Goal: Task Accomplishment & Management: Manage account settings

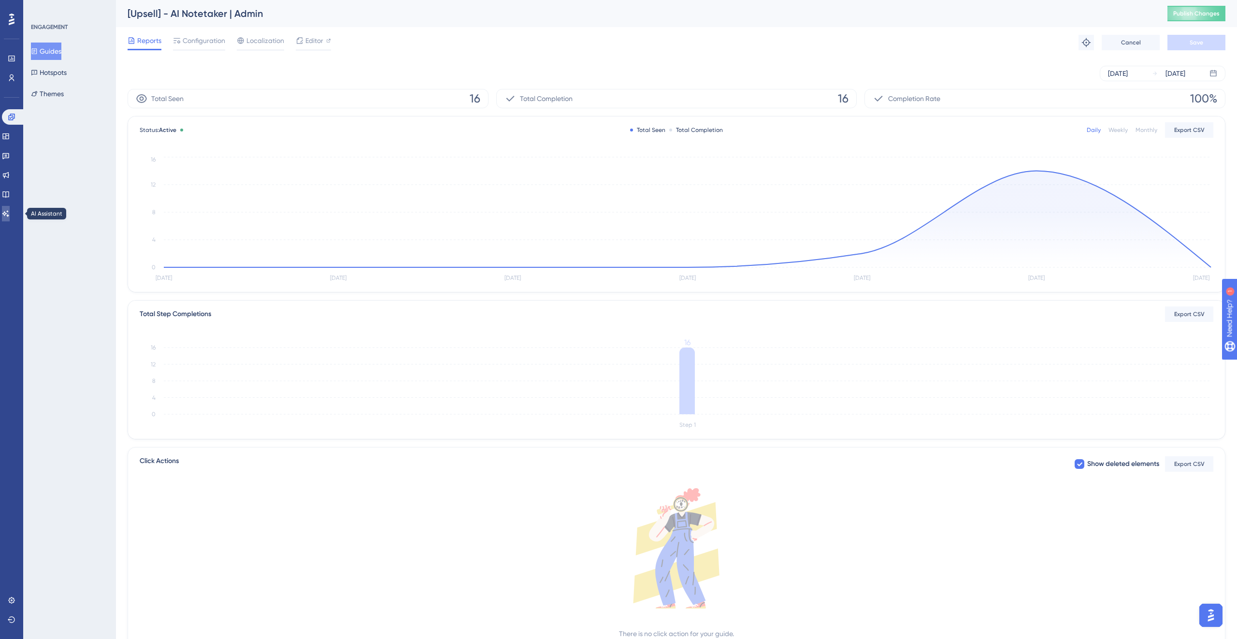
click at [10, 210] on icon at bounding box center [6, 214] width 8 height 8
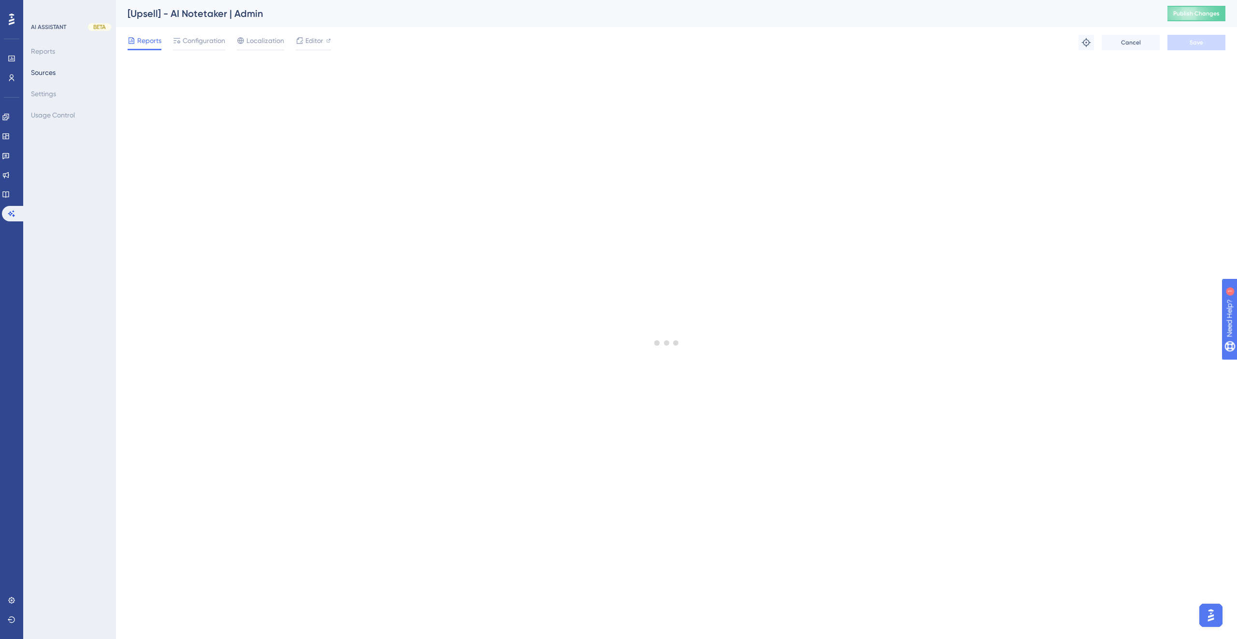
click at [14, 204] on div "Engagement Widgets Feedback Product Updates Knowledge Base AI Assistant" at bounding box center [11, 165] width 19 height 112
click at [10, 191] on icon at bounding box center [6, 194] width 8 height 8
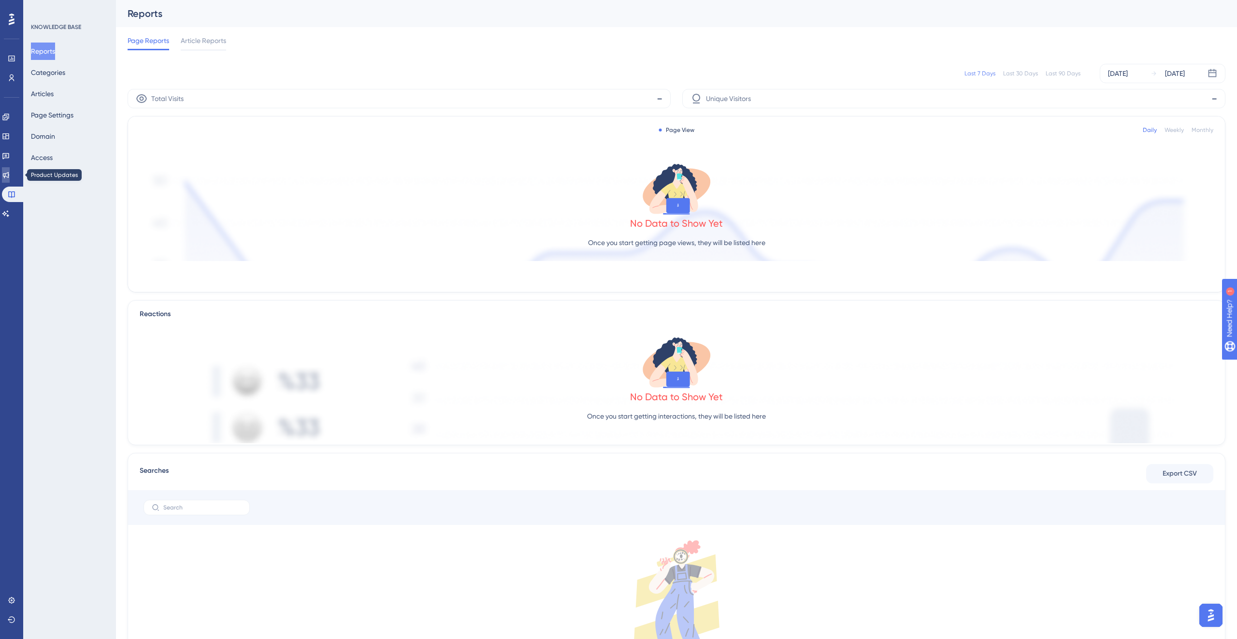
click at [10, 173] on link at bounding box center [6, 174] width 8 height 15
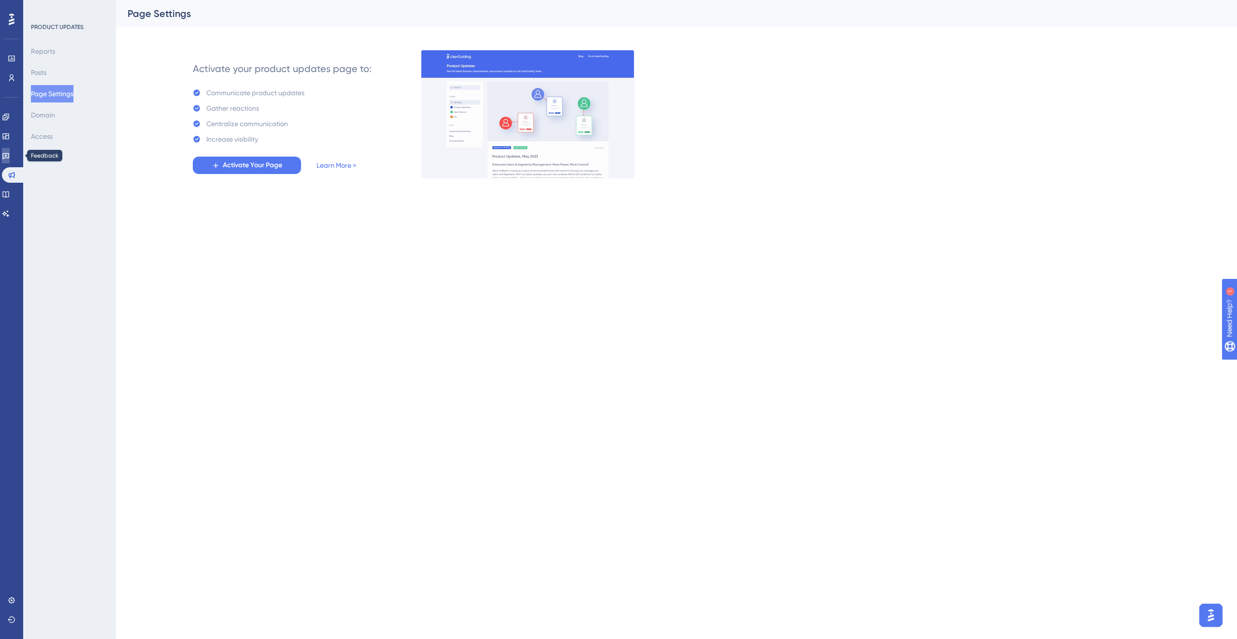
click at [8, 152] on icon at bounding box center [6, 156] width 8 height 8
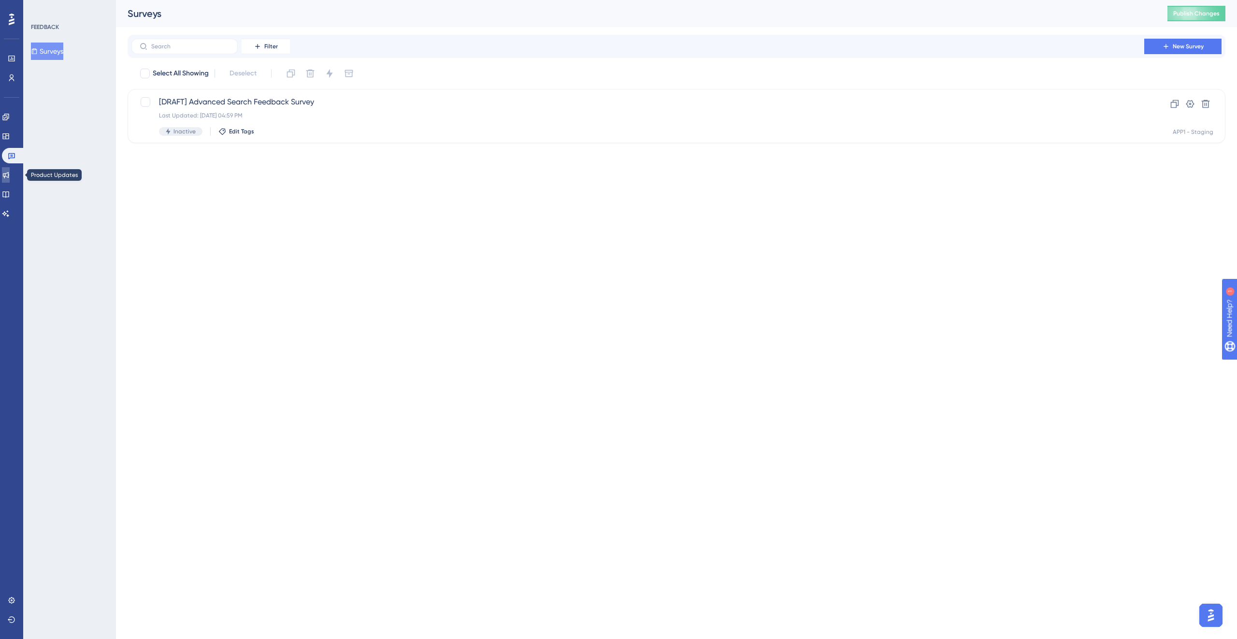
click at [9, 178] on icon at bounding box center [6, 175] width 8 height 8
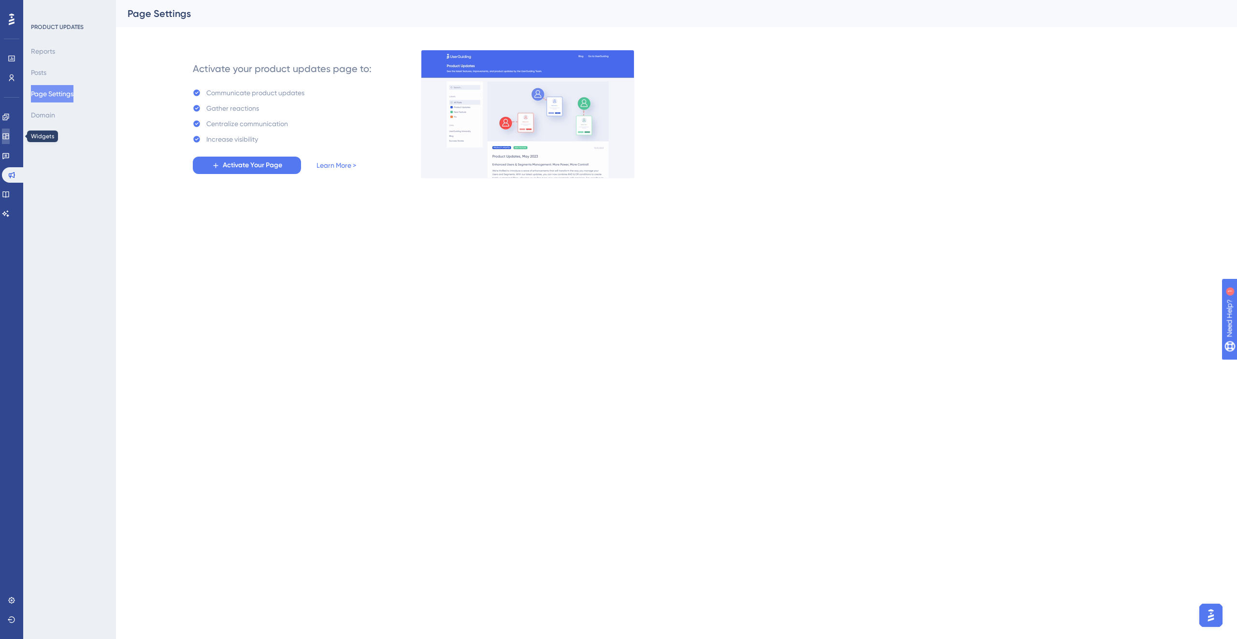
click at [10, 132] on link at bounding box center [6, 136] width 8 height 15
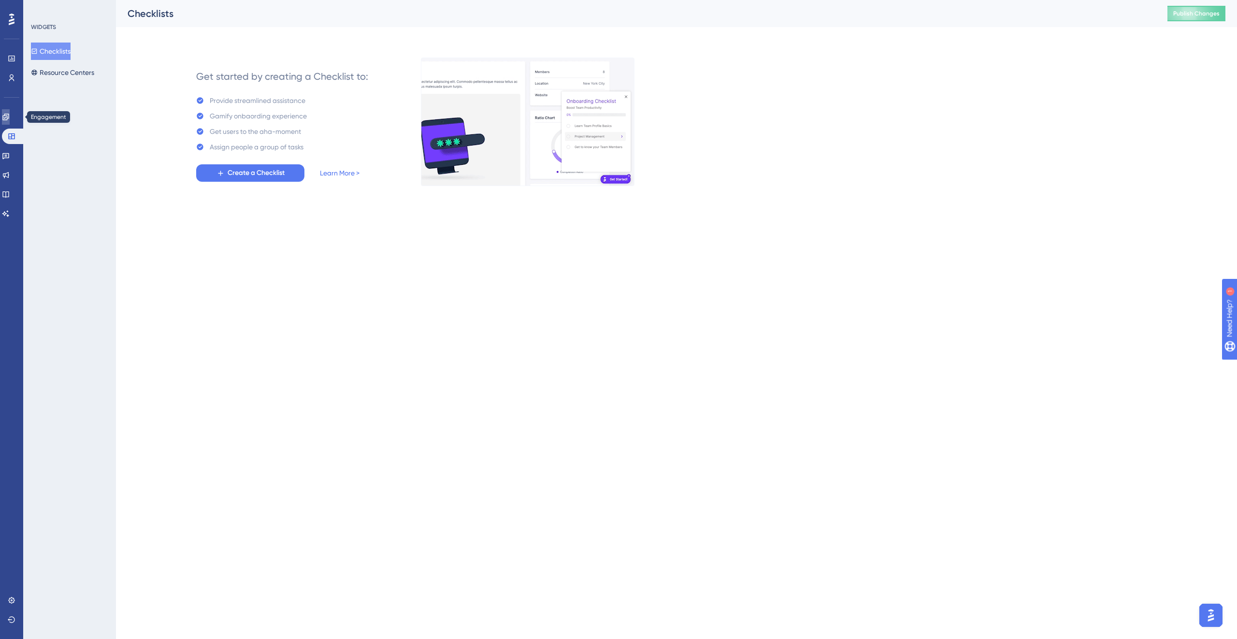
click at [10, 116] on icon at bounding box center [6, 117] width 8 height 8
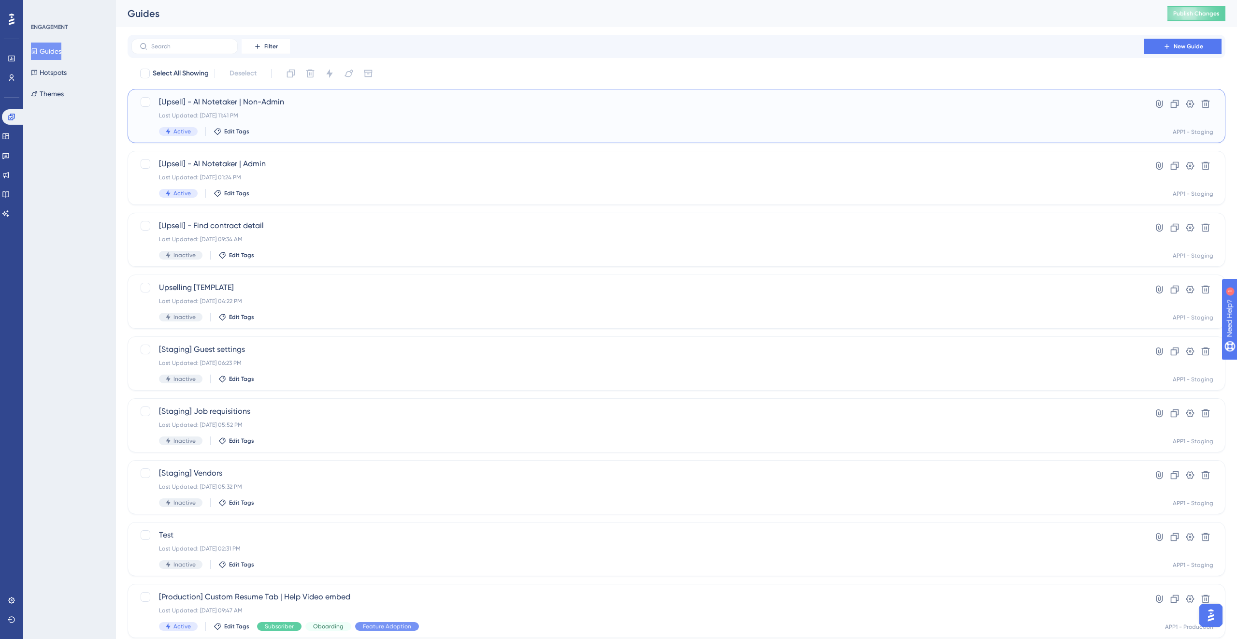
click at [349, 115] on div "Last Updated: Sep 22 2025, 11:41 PM" at bounding box center [638, 116] width 958 height 8
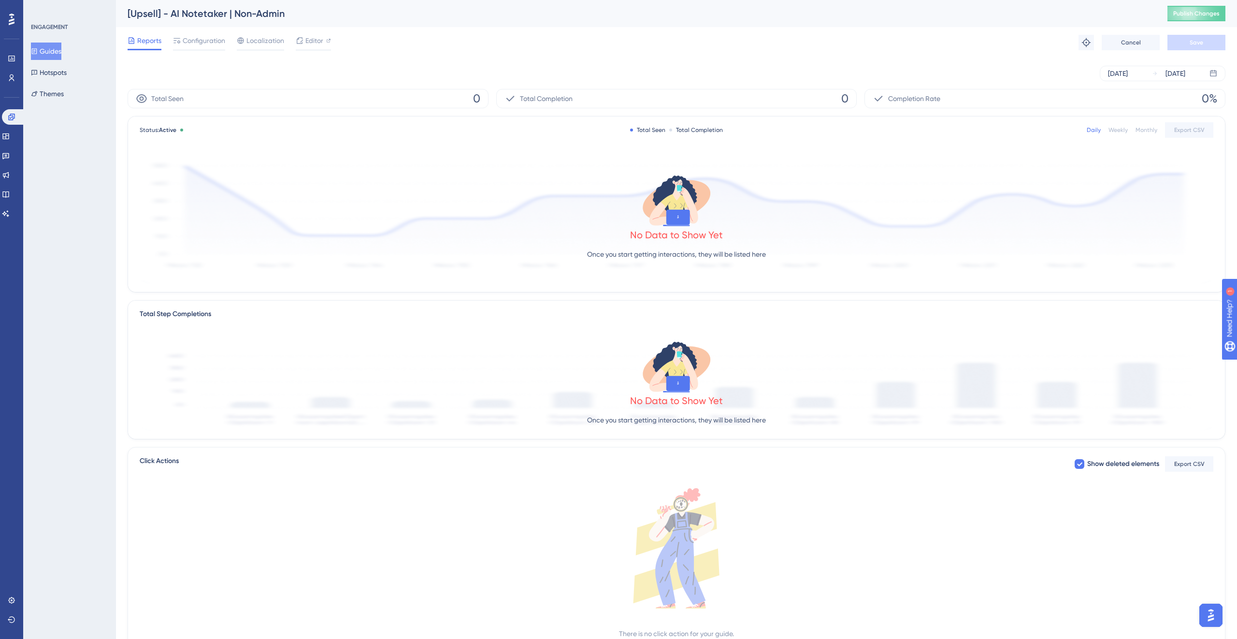
click at [291, 42] on div "Reports Configuration Localization Editor" at bounding box center [229, 42] width 203 height 15
click at [305, 42] on span "Editor" at bounding box center [314, 41] width 18 height 12
click at [1208, 607] on img "Open AI Assistant Launcher" at bounding box center [1210, 614] width 17 height 17
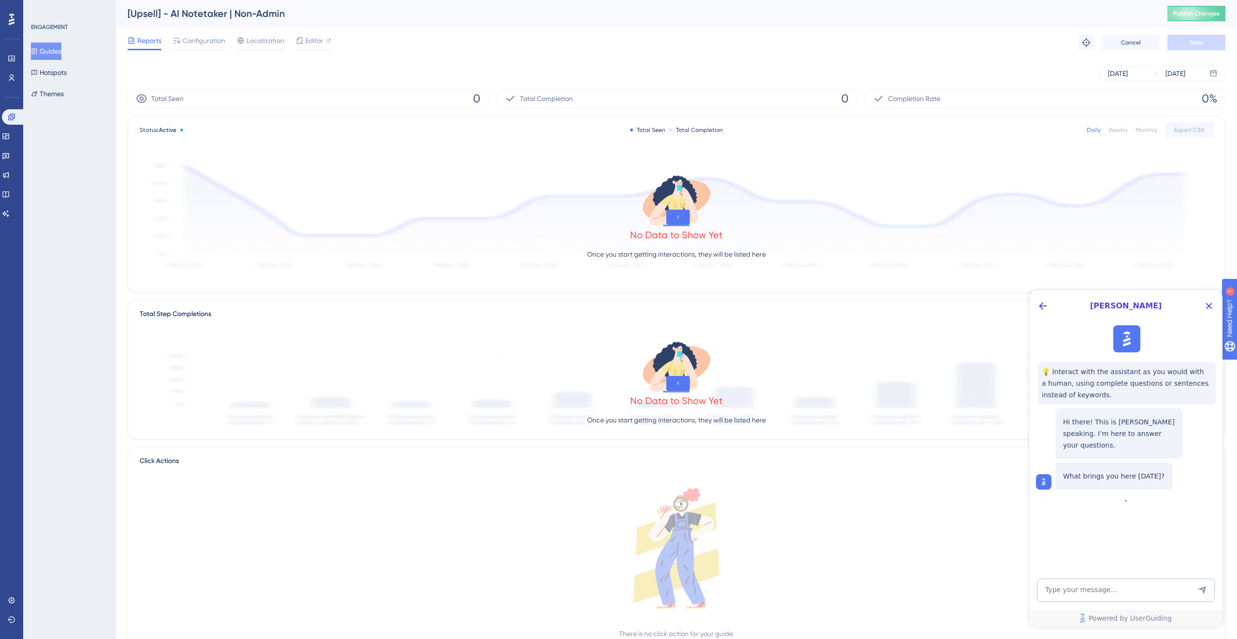
drag, startPoint x: 1086, startPoint y: 434, endPoint x: 1206, endPoint y: 454, distance: 121.9
click at [1207, 454] on div "Hi there! This is Dylan speaking. I’m here to answer your questions. What bring…" at bounding box center [1127, 446] width 182 height 85
drag, startPoint x: 1164, startPoint y: 471, endPoint x: 1123, endPoint y: 398, distance: 84.2
click at [1121, 397] on div "💡 Interact with the assistant as you would with a human, using complete questio…" at bounding box center [1124, 407] width 193 height 172
click at [1116, 405] on div "Hi there! This is Dylan speaking. I’m here to answer your questions. What bring…" at bounding box center [1127, 446] width 182 height 85
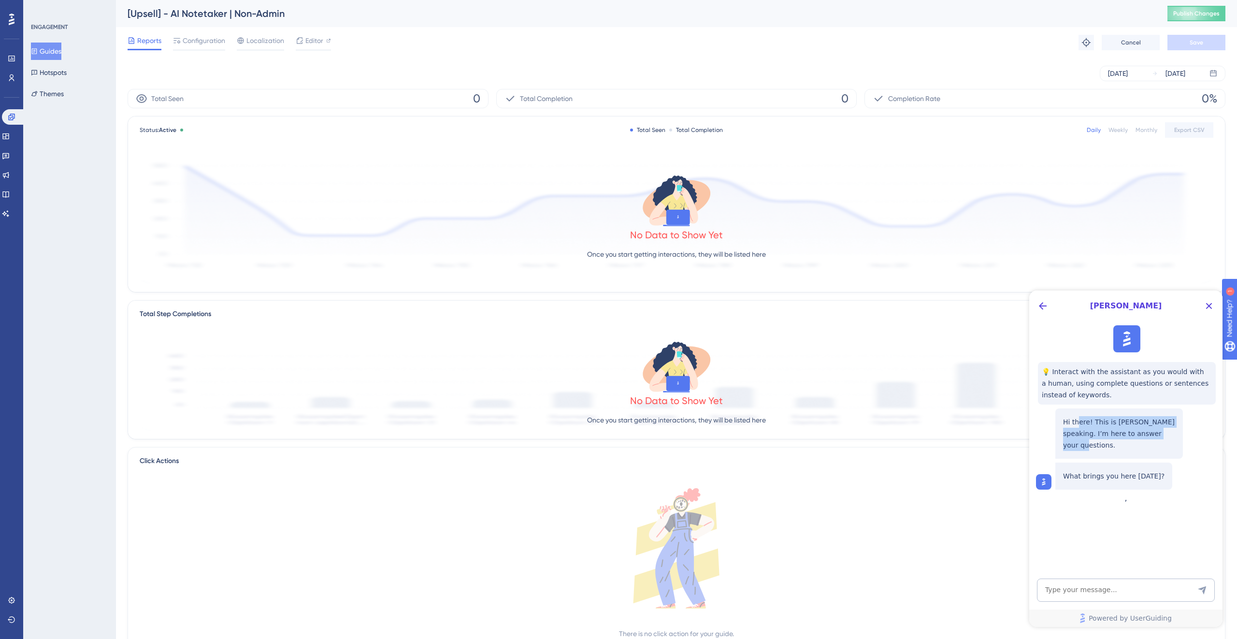
drag, startPoint x: 1077, startPoint y: 421, endPoint x: 1166, endPoint y: 432, distance: 89.1
click at [1166, 432] on p "Hi there! This is [PERSON_NAME] speaking. I’m here to answer your questions." at bounding box center [1119, 433] width 112 height 35
click at [1095, 581] on textarea "AI Assistant Text Input" at bounding box center [1126, 589] width 178 height 23
drag, startPoint x: 159, startPoint y: 14, endPoint x: 358, endPoint y: 14, distance: 199.1
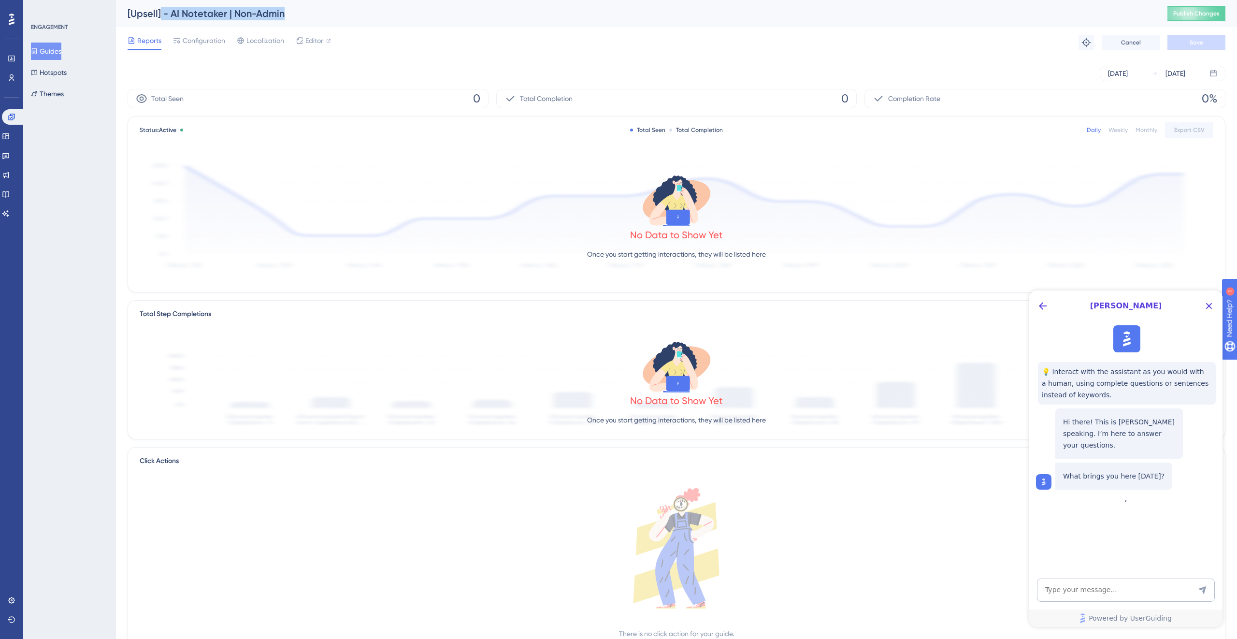
click at [358, 14] on div "[Upsell] - AI Notetaker | Non-Admin" at bounding box center [636, 14] width 1016 height 14
click at [44, 98] on button "Themes" at bounding box center [47, 93] width 33 height 17
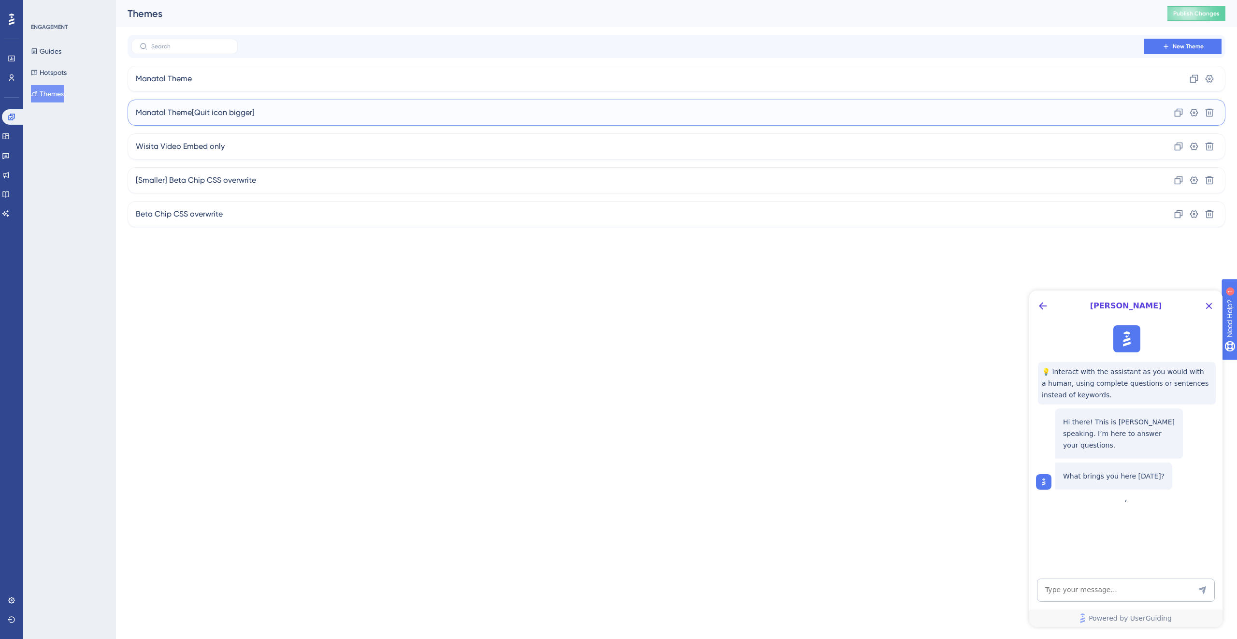
click at [231, 110] on span "Manatal Theme[Quit icon bigger]" at bounding box center [195, 113] width 119 height 12
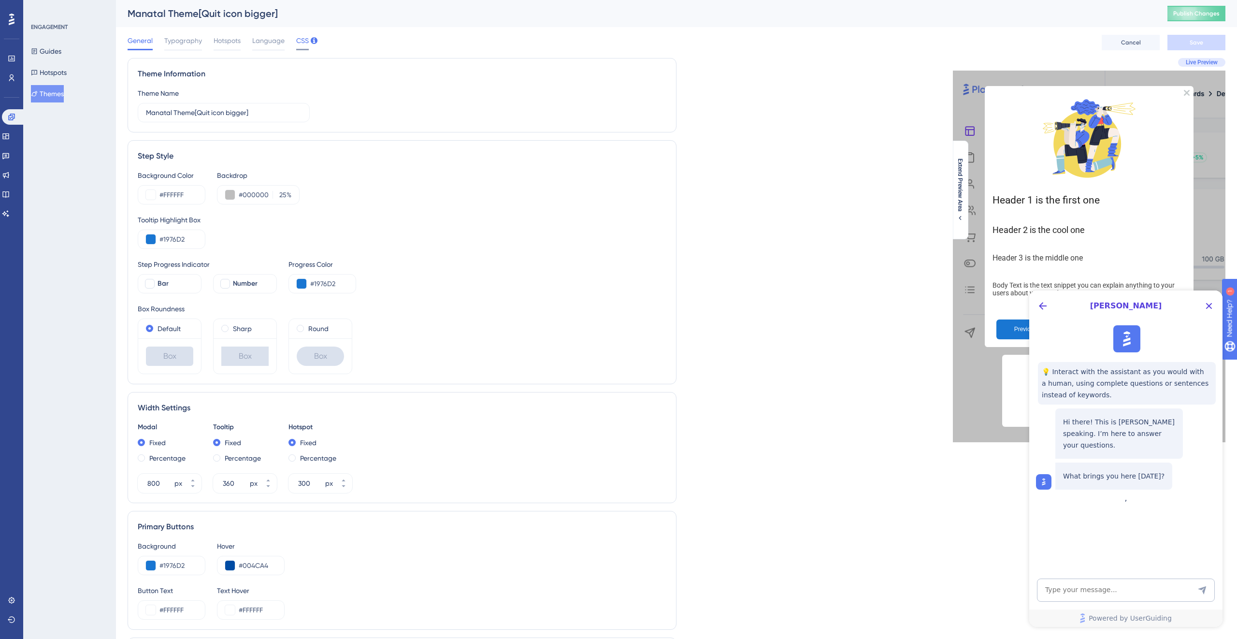
click at [301, 39] on span "CSS" at bounding box center [302, 41] width 13 height 12
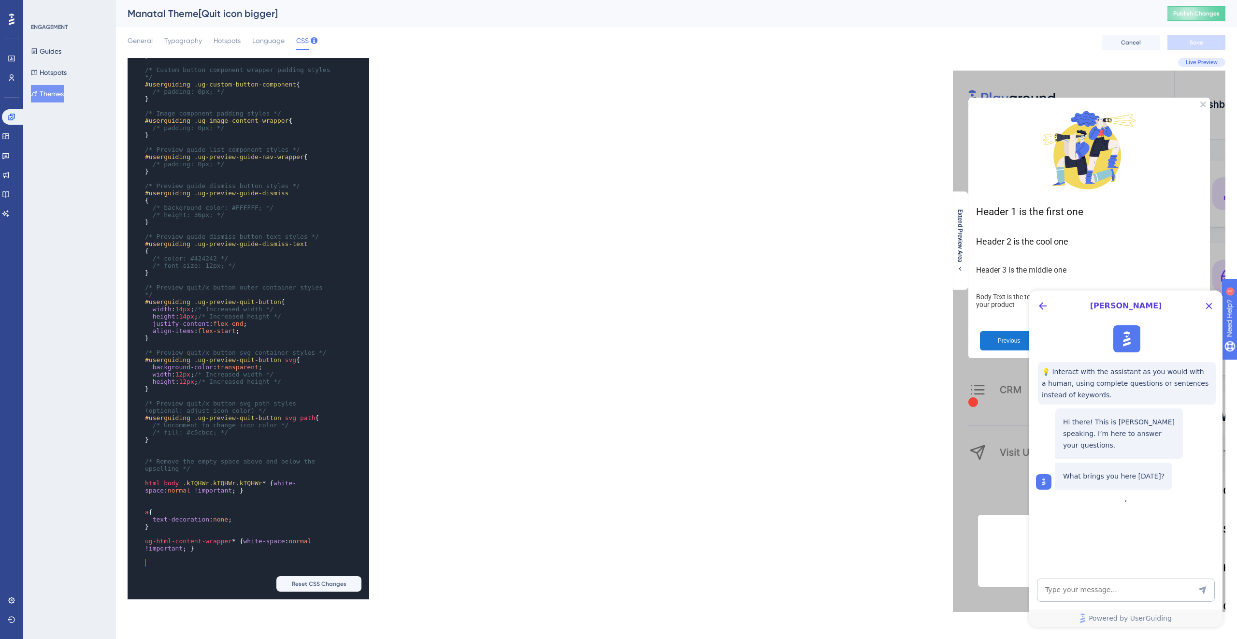
scroll to position [4, 0]
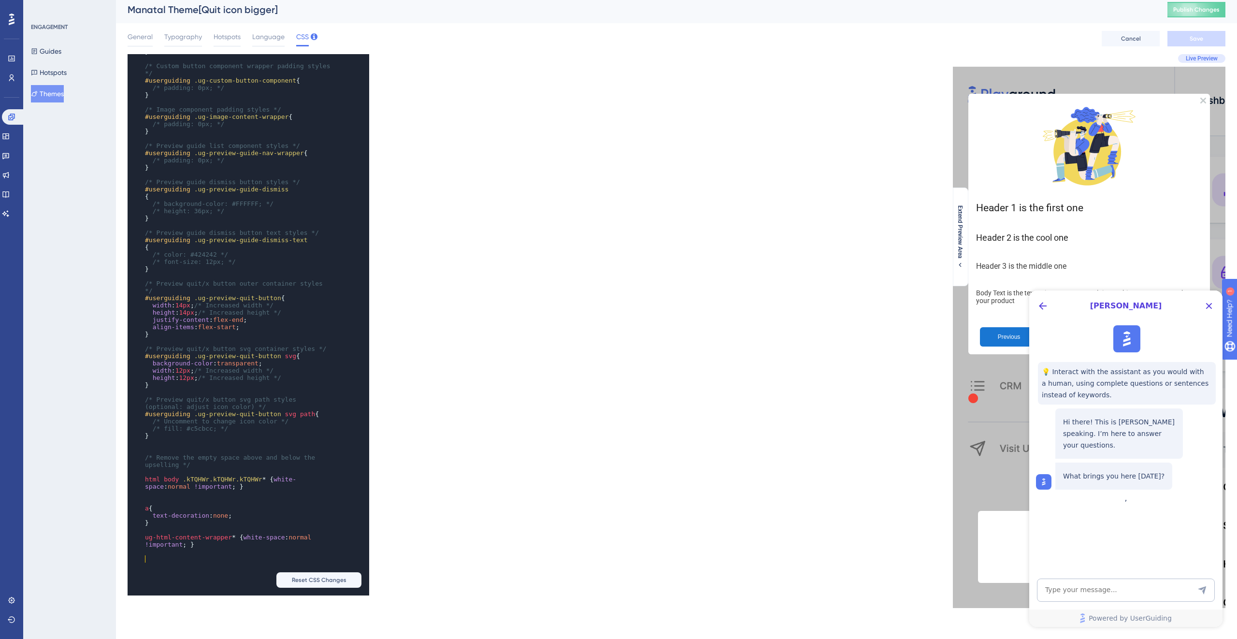
click at [195, 566] on div "​ x } { width : 8px ; height : 8px ; justify-content : flex-end ; align-items :…" at bounding box center [235, 171] width 215 height 814
click at [235, 561] on pre "ug-content-renderer-wrapper-4 , ug-content-renderer-wrapper-5 {" at bounding box center [239, 559] width 192 height 14
click at [210, 561] on span "ug-content-renderer-wrapper-5" at bounding box center [222, 559] width 155 height 14
click at [146, 564] on span "ug-content-renderer-wrapper-5" at bounding box center [222, 559] width 155 height 14
click at [145, 556] on span "ug-content-renderer-wrapper-4" at bounding box center [200, 555] width 110 height 7
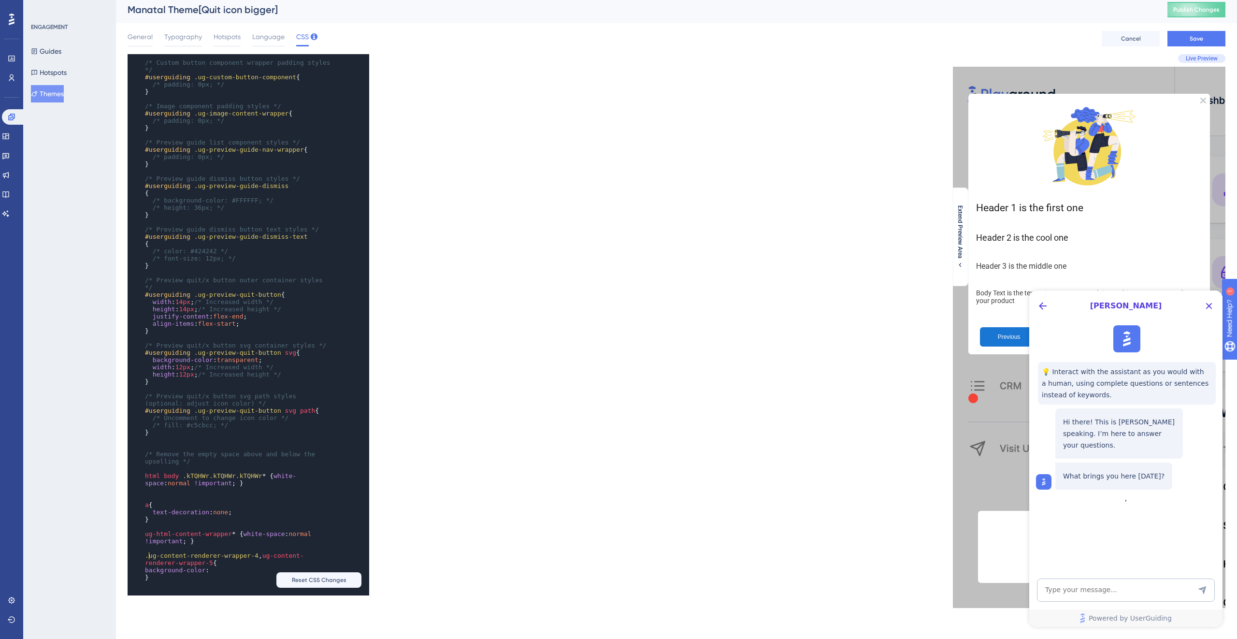
click at [269, 553] on span "ug-content-renderer-wrapper-5" at bounding box center [224, 559] width 159 height 14
click at [222, 568] on pre "background-color :" at bounding box center [239, 569] width 192 height 7
click at [213, 576] on div "​ x /* height: 41px; */ } ​ /* Preview secondary custom button styles */ #userg…" at bounding box center [235, 280] width 215 height 633
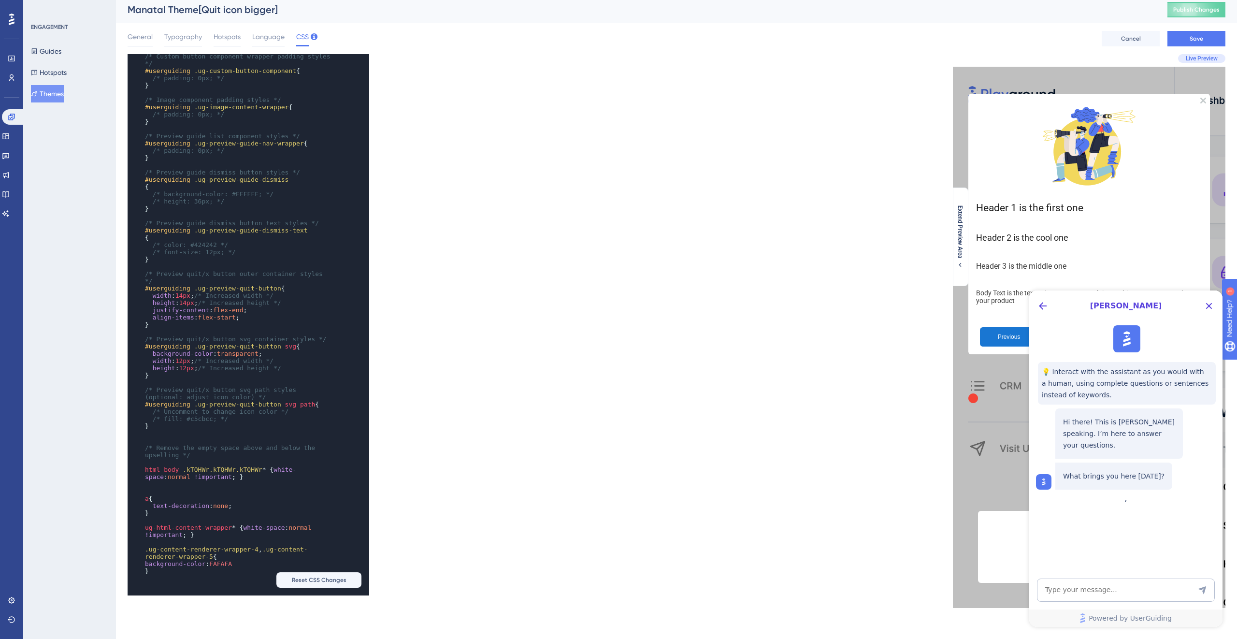
click at [214, 562] on span "FAFAFA" at bounding box center [220, 563] width 23 height 7
click at [254, 562] on pre "background-color : #FAFAFA" at bounding box center [239, 563] width 192 height 7
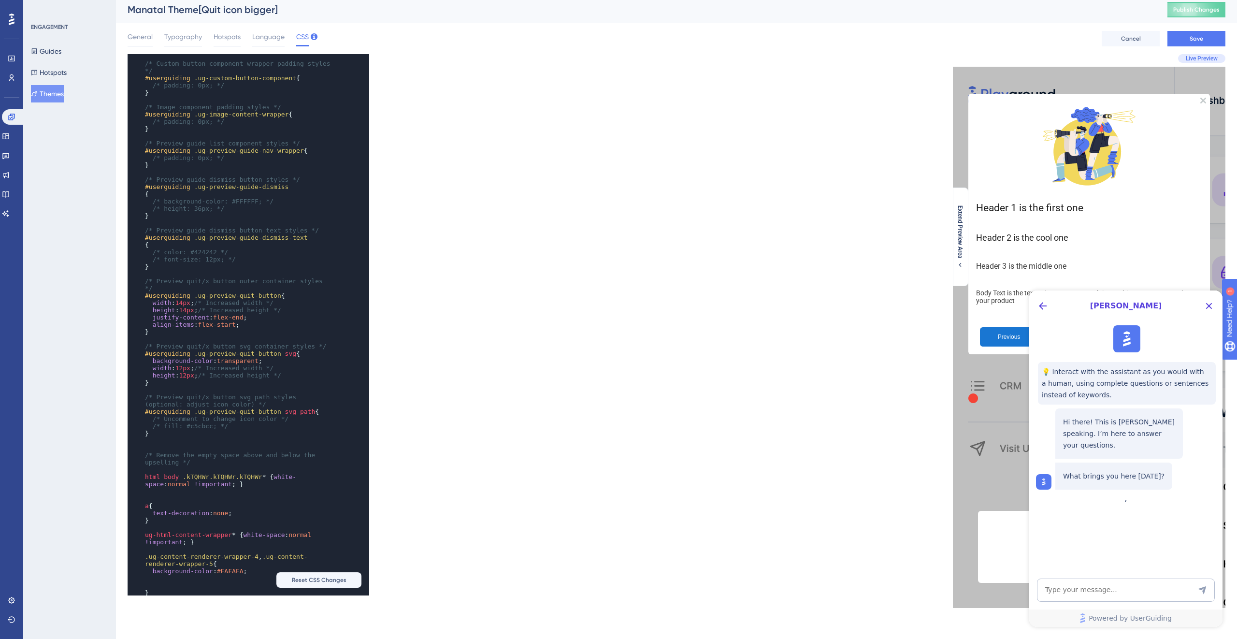
scroll to position [1301, 0]
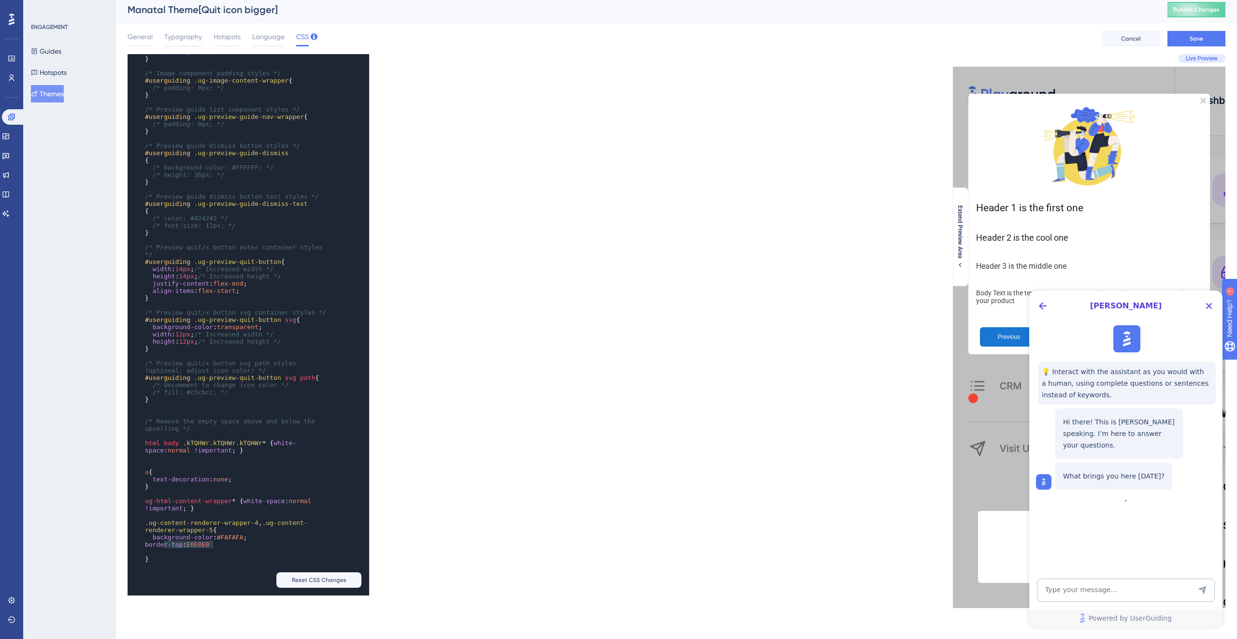
type textarea "background-color: #FAFAFA; border-top: E0E0E0"
drag, startPoint x: 244, startPoint y: 540, endPoint x: 132, endPoint y: 535, distance: 111.7
click at [132, 535] on div "x } ​ /* Preview action button styles */ #userguiding .ug-preview-action-button…" at bounding box center [235, 229] width 215 height 698
click at [189, 564] on pre "​" at bounding box center [239, 562] width 192 height 7
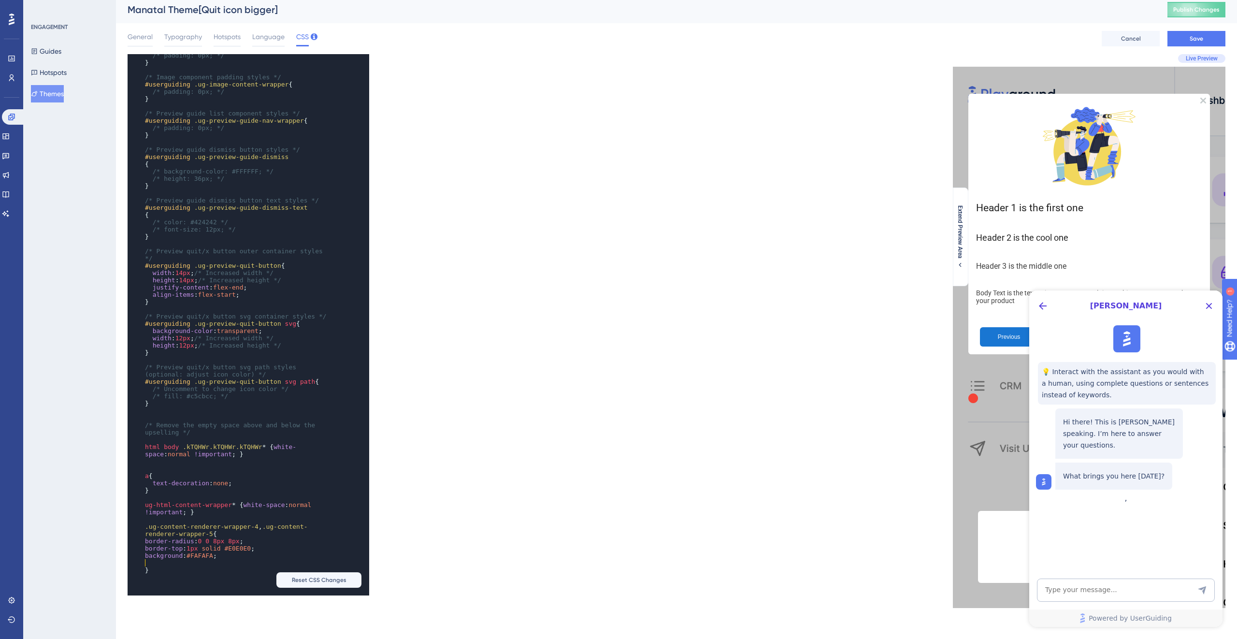
scroll to position [1308, 0]
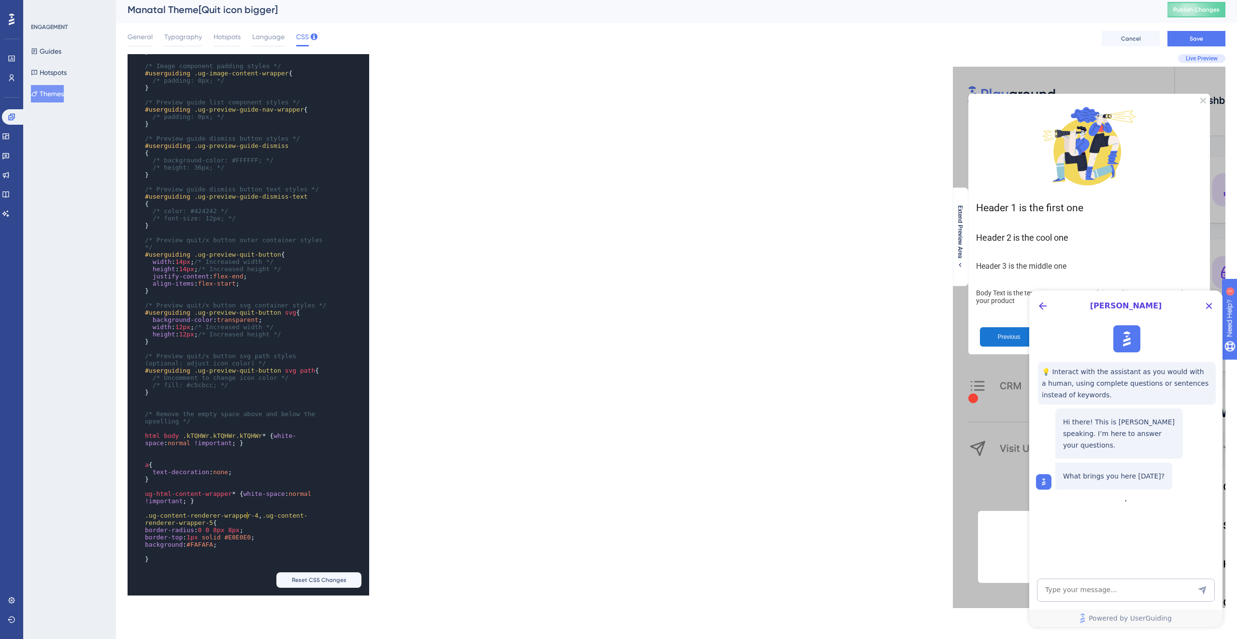
click at [245, 512] on span ".ug-content-renderer-wrapper-4" at bounding box center [202, 515] width 114 height 7
click at [243, 519] on pre ".ug-content-renderer-wrapper-4 , .ug-content-renderer-wrapper-5 {" at bounding box center [239, 519] width 192 height 14
click at [1181, 38] on button "Save" at bounding box center [1196, 38] width 58 height 15
click at [1199, 2] on button "Publish Changes" at bounding box center [1196, 9] width 58 height 15
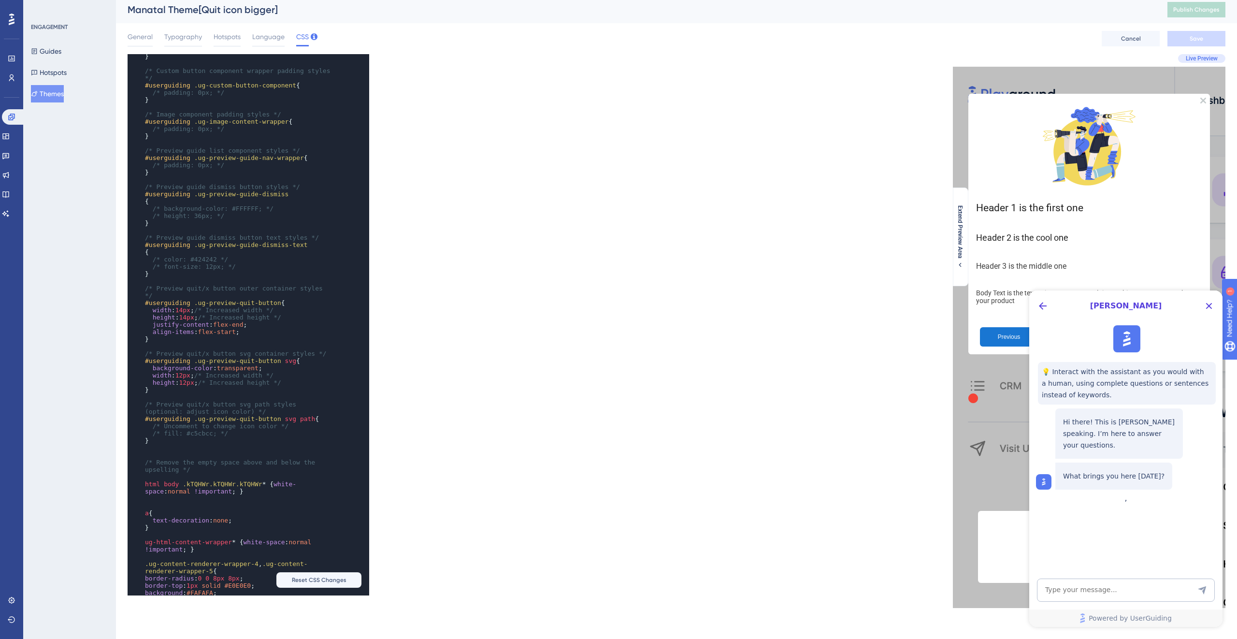
scroll to position [1209, 0]
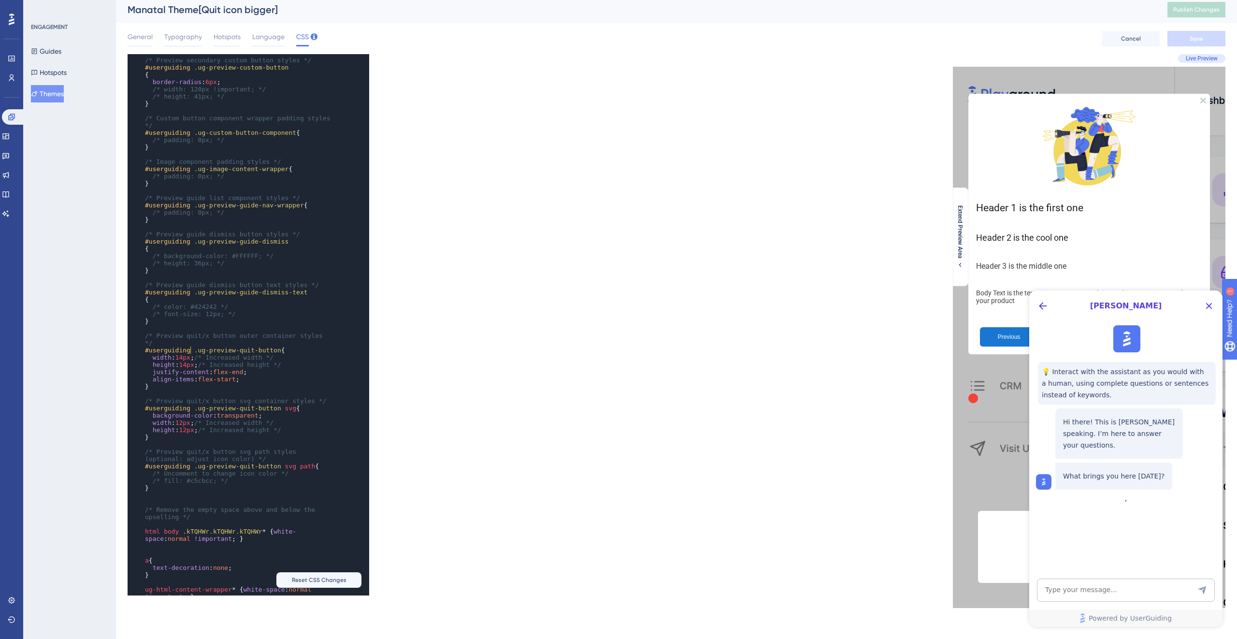
type textarea "#userguiding"
drag, startPoint x: 191, startPoint y: 349, endPoint x: 137, endPoint y: 349, distance: 54.1
click at [137, 349] on div "x } ​ /* Preview action button styles */ #userguiding .ug-preview-action-button…" at bounding box center [235, 321] width 215 height 705
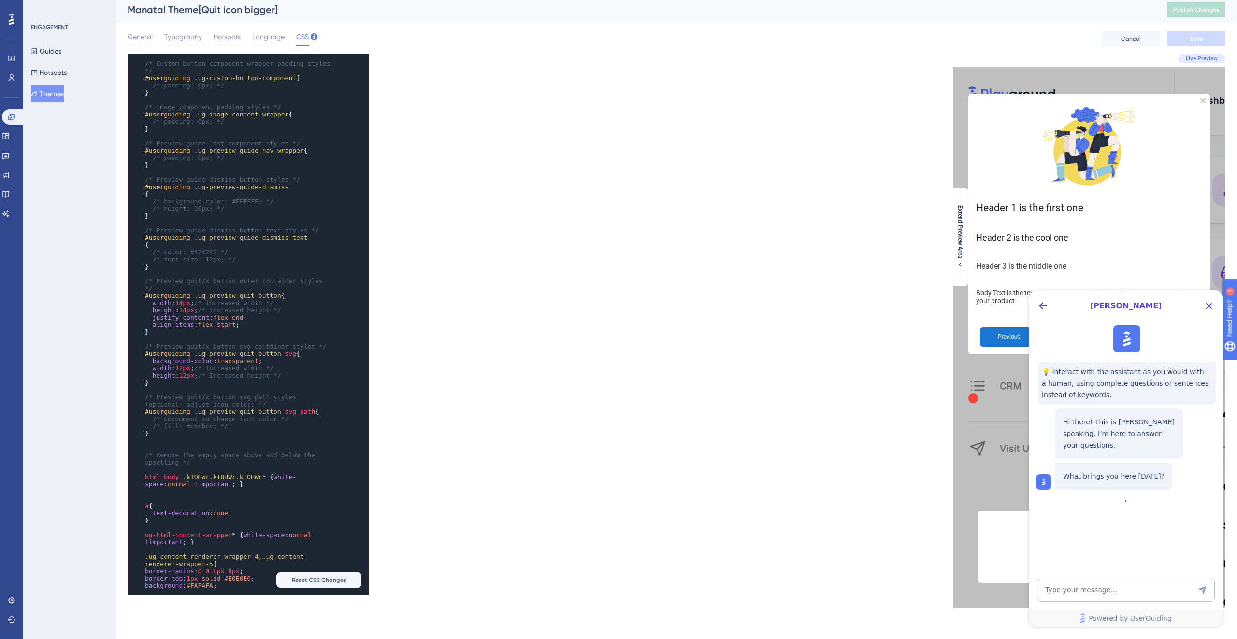
click at [147, 554] on span ".ug-content-renderer-wrapper-4" at bounding box center [202, 556] width 114 height 7
paste textarea "Code editor"
click at [1205, 35] on button "Save" at bounding box center [1196, 38] width 58 height 15
click at [1196, 14] on button "Publish Changes" at bounding box center [1196, 9] width 58 height 15
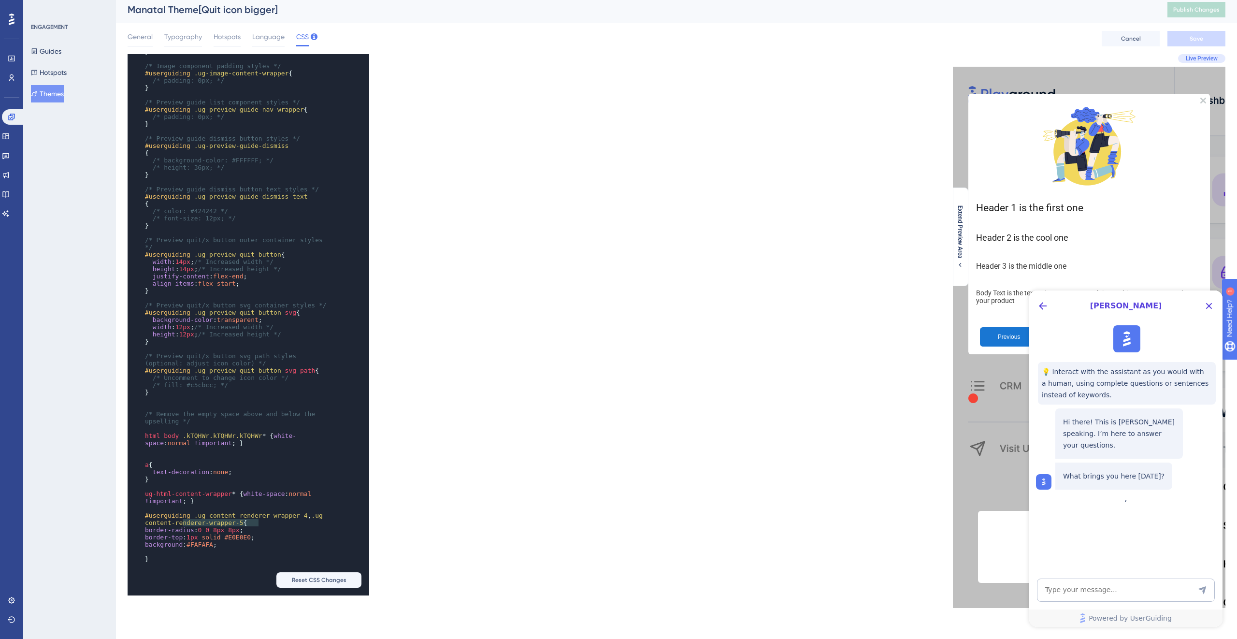
type textarea "#userguiding .ug-content-renderer-wrapper-4, .ug-content-renderer-wrapper-5"
drag, startPoint x: 259, startPoint y: 520, endPoint x: 142, endPoint y: 513, distance: 117.7
click at [142, 513] on div "x } ​ /* Preview action button styles */ #userguiding .ug-preview-action-button…" at bounding box center [235, 225] width 215 height 705
paste textarea "Code editor"
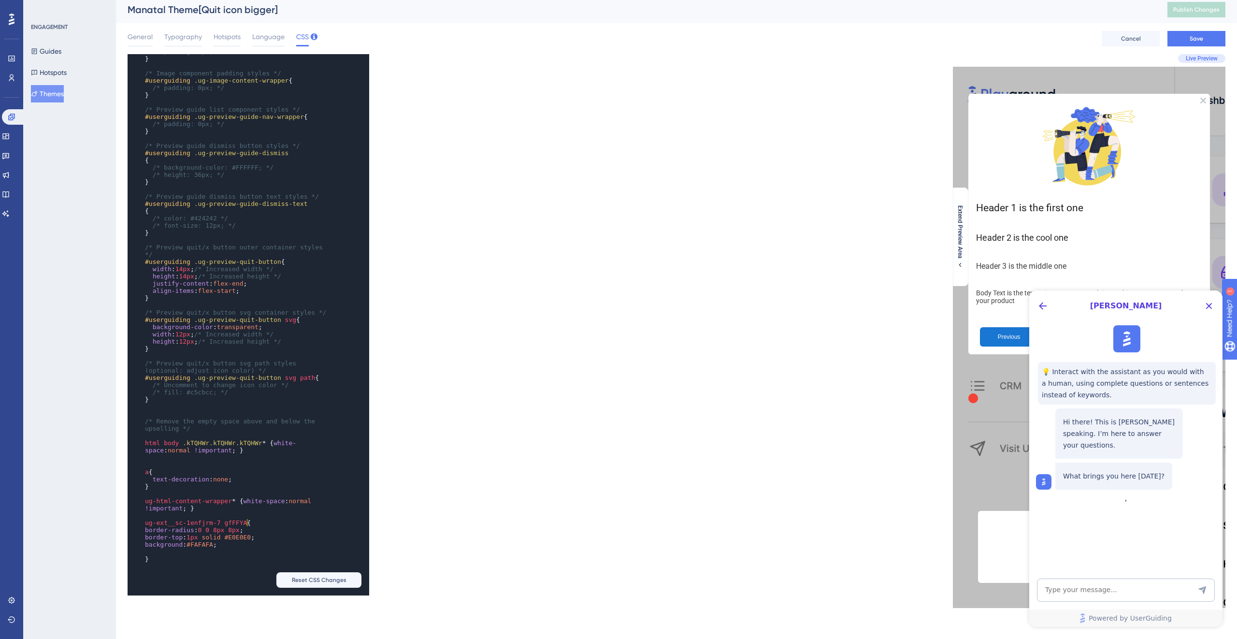
scroll to position [1301, 0]
click at [1207, 35] on button "Save" at bounding box center [1196, 38] width 58 height 15
click at [1194, 12] on span "Publish Changes" at bounding box center [1196, 10] width 46 height 8
click at [222, 519] on span "ug-ext__sc-1enfjrm-7 gfFFYA {" at bounding box center [198, 522] width 106 height 7
click at [212, 503] on pre "ug-html-content-wrapper * { white-space : normal !important ; }" at bounding box center [239, 504] width 192 height 14
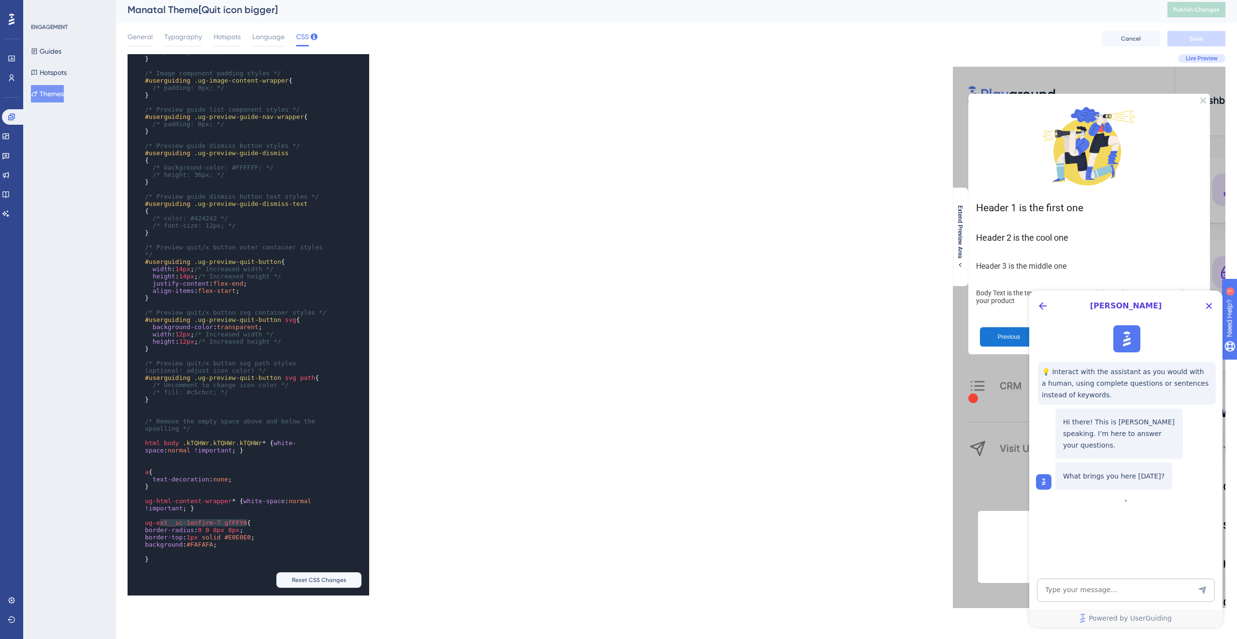
type textarea "ug-ext__sc-1enfjrm-7 gfFFYA"
drag, startPoint x: 247, startPoint y: 517, endPoint x: 138, endPoint y: 518, distance: 109.7
click at [138, 518] on div "x } ​ /* Preview action button styles */ #userguiding .ug-preview-action-button…" at bounding box center [235, 229] width 215 height 698
paste textarea "Code editor"
click at [142, 519] on div "x } ​ /* Preview action button styles */ #userguiding .ug-preview-action-button…" at bounding box center [235, 229] width 215 height 698
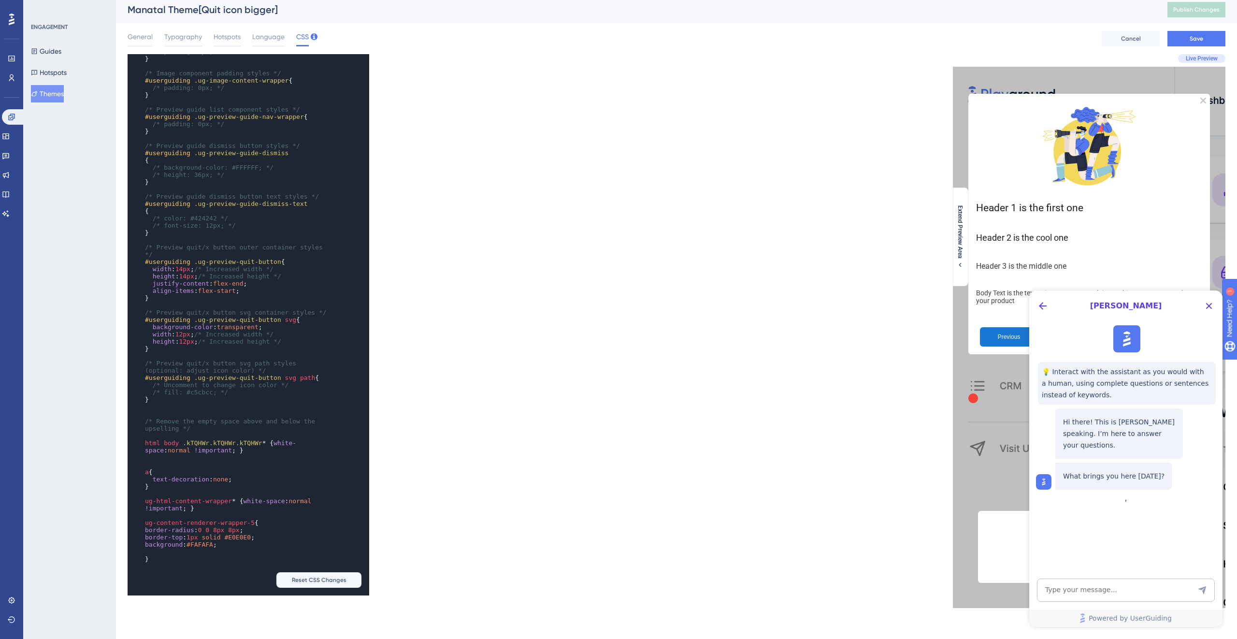
click at [145, 497] on span "ug-html-content-wrapper" at bounding box center [188, 500] width 87 height 7
click at [144, 519] on pre "ug-content-renderer-wrapper-5 {" at bounding box center [239, 522] width 192 height 7
type textarea "#userguiding"
drag, startPoint x: 191, startPoint y: 317, endPoint x: 142, endPoint y: 317, distance: 49.3
click at [142, 317] on div "x } ​ /* Preview action button styles */ #userguiding .ug-preview-action-button…" at bounding box center [235, 229] width 215 height 698
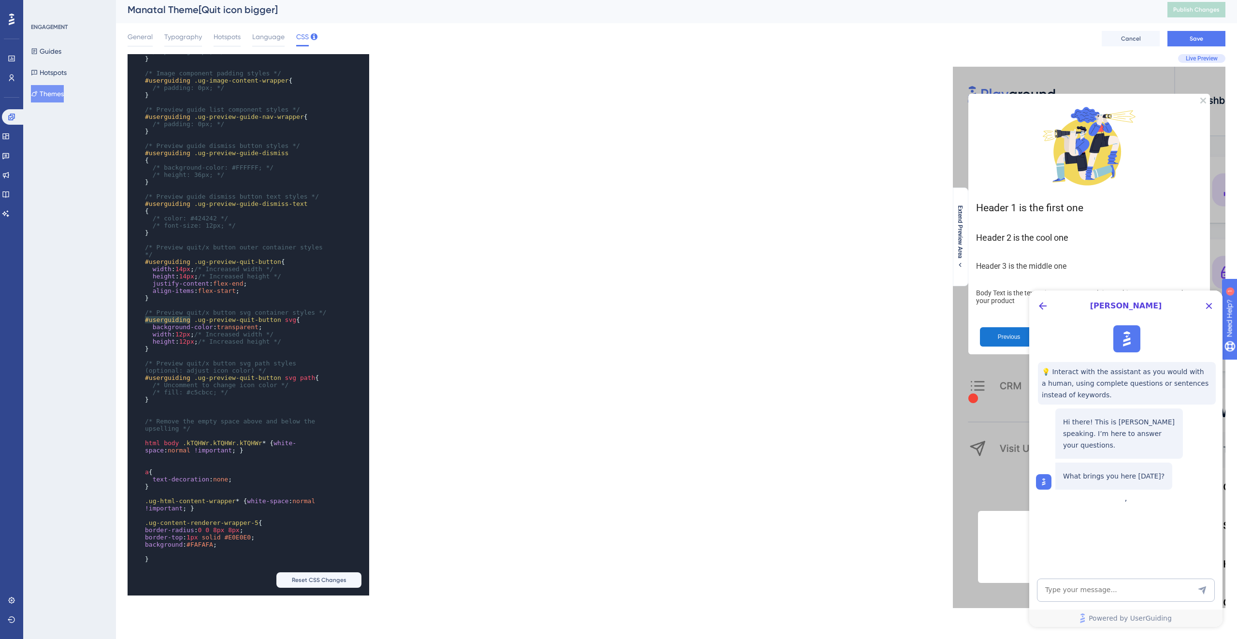
click at [145, 526] on span "border-radius" at bounding box center [169, 529] width 49 height 7
paste textarea "Code editor"
click at [143, 499] on pre ".ug-html-content-wrapper * { white-space : normal !important ; }" at bounding box center [239, 504] width 192 height 14
paste textarea "Code editor"
click at [259, 526] on pre "border-radius : 0 0 8px 8px ;" at bounding box center [239, 529] width 192 height 7
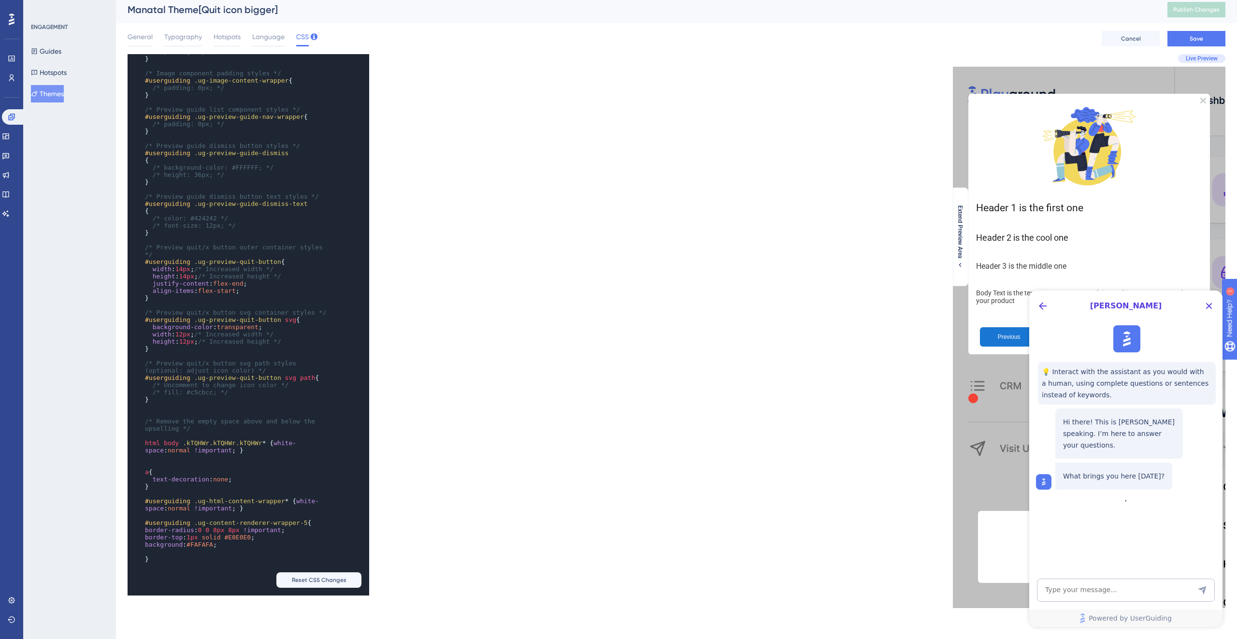
type textarea "!important"
click at [244, 526] on span "border-radius : 0 0 8px 8px !important ;" at bounding box center [215, 529] width 140 height 7
click at [273, 541] on pre "background : #FAFAFA ;" at bounding box center [239, 544] width 192 height 7
click at [270, 533] on pre "border-top : 1px solid #E0E0E0 ;" at bounding box center [239, 536] width 192 height 7
click at [266, 533] on pre "border-top : 1px solid #E0E0E0 ;" at bounding box center [239, 536] width 192 height 7
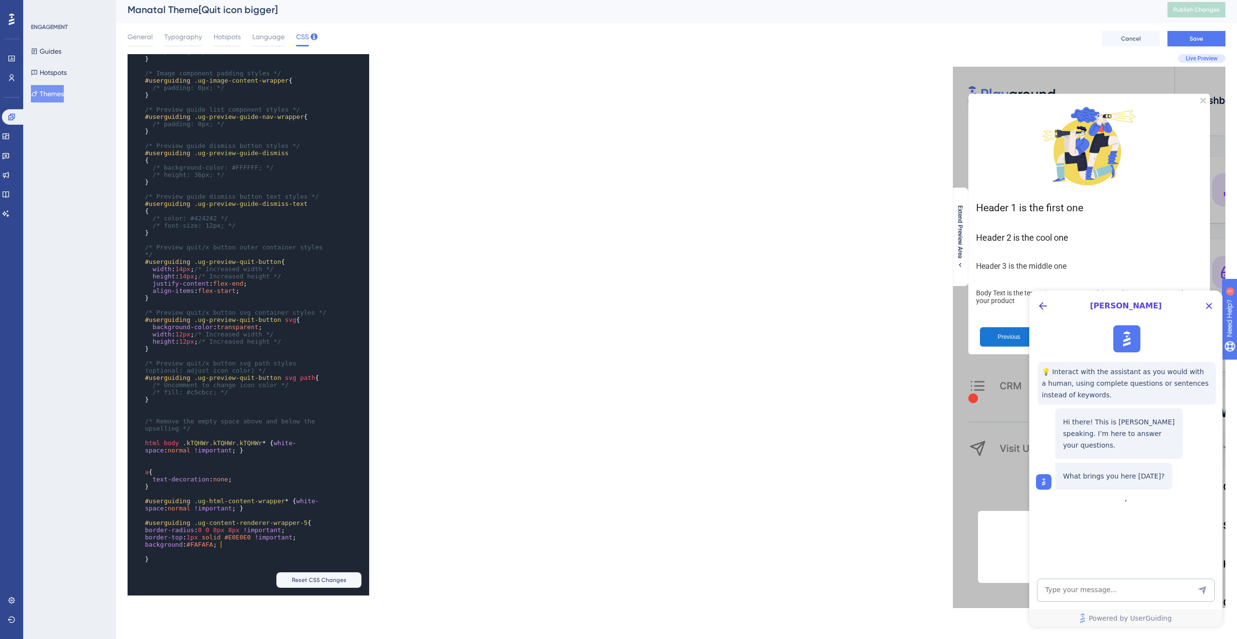
click at [228, 541] on pre "background : #FAFAFA ;" at bounding box center [239, 544] width 192 height 7
click at [1193, 35] on span "Save" at bounding box center [1197, 39] width 14 height 8
click at [1193, 12] on span "Publish Changes" at bounding box center [1196, 10] width 46 height 8
click at [263, 38] on span "Language" at bounding box center [268, 37] width 32 height 12
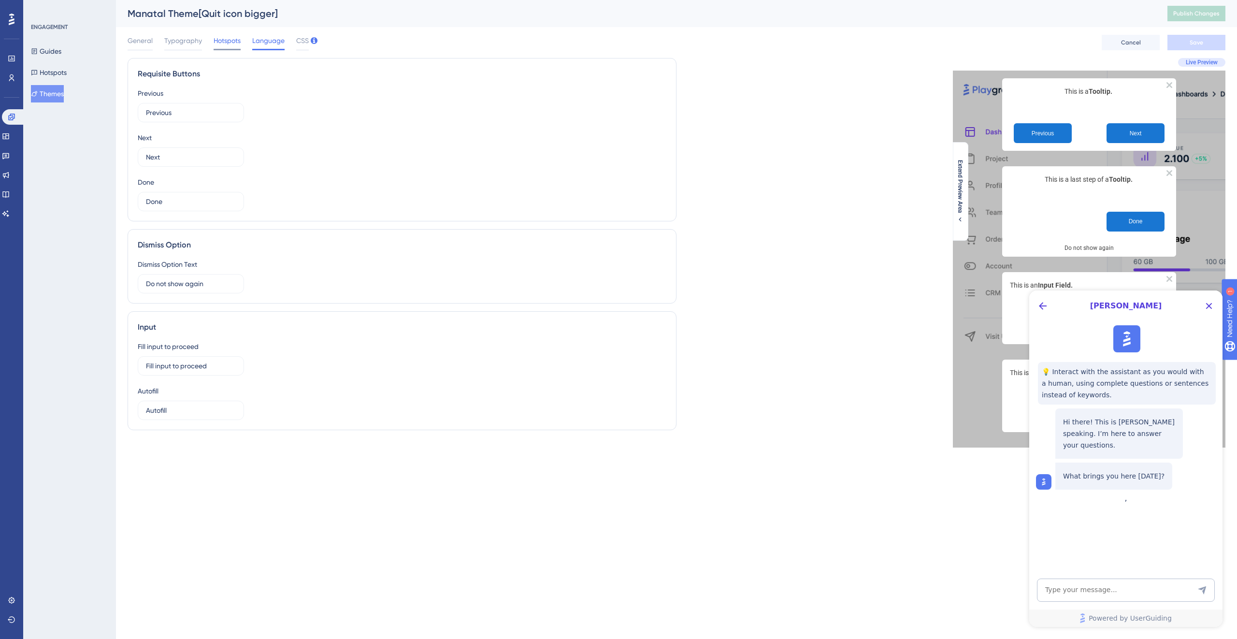
click at [222, 41] on span "Hotspots" at bounding box center [227, 41] width 27 height 12
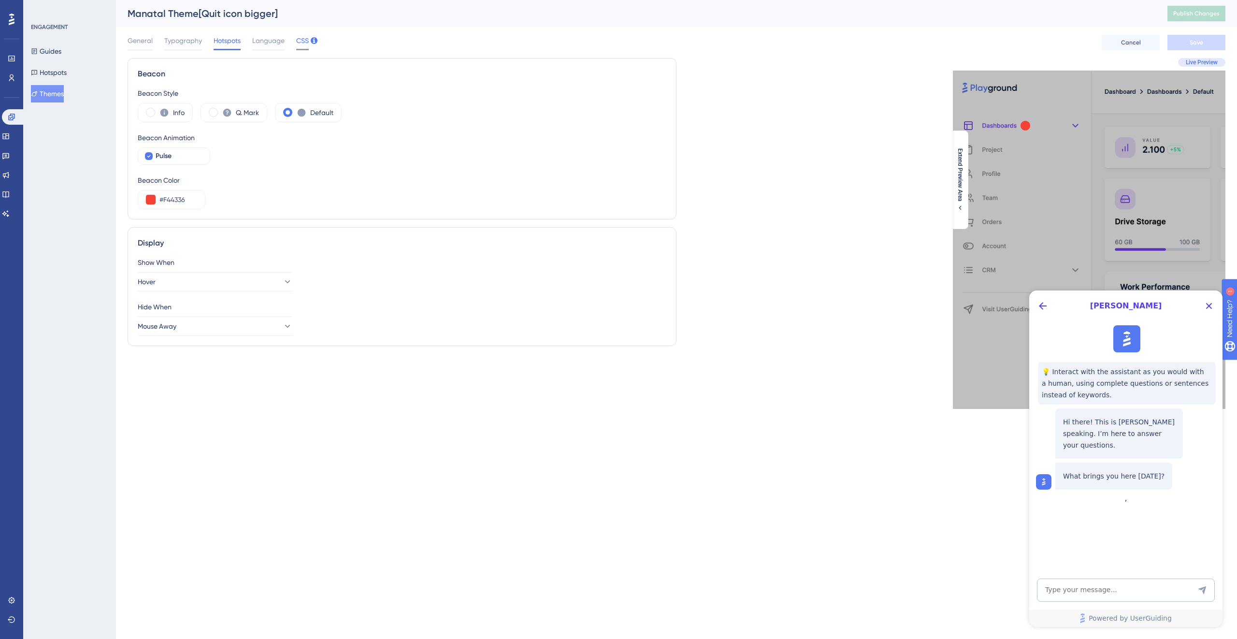
click at [297, 41] on span "CSS" at bounding box center [302, 41] width 13 height 12
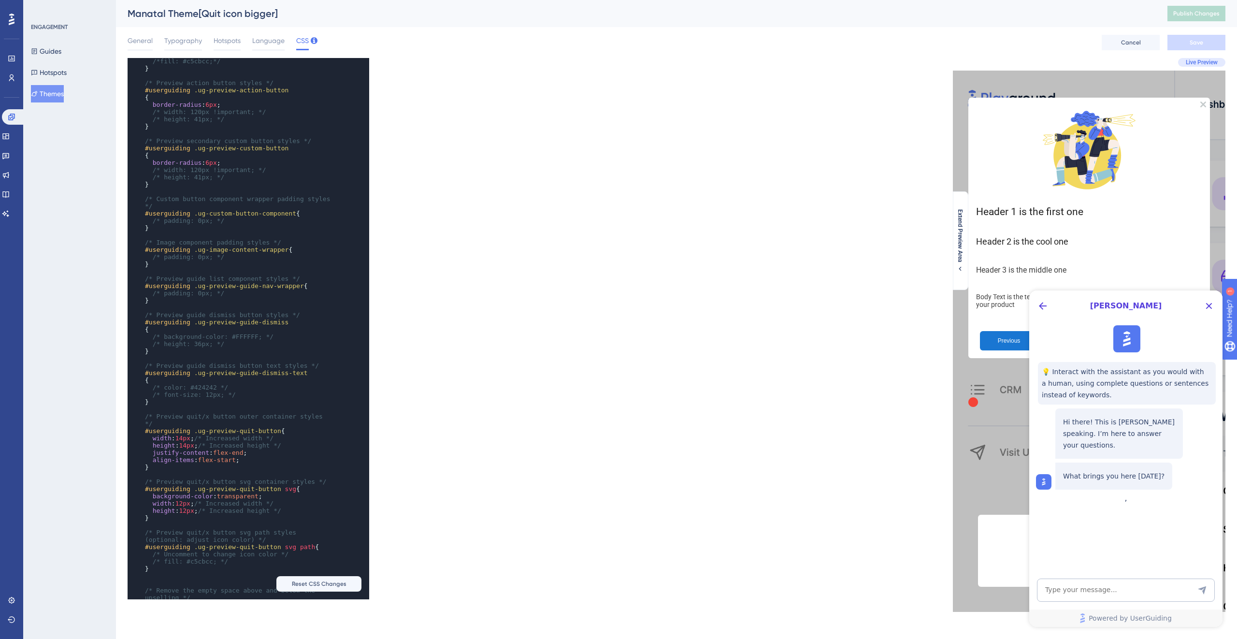
scroll to position [1308, 0]
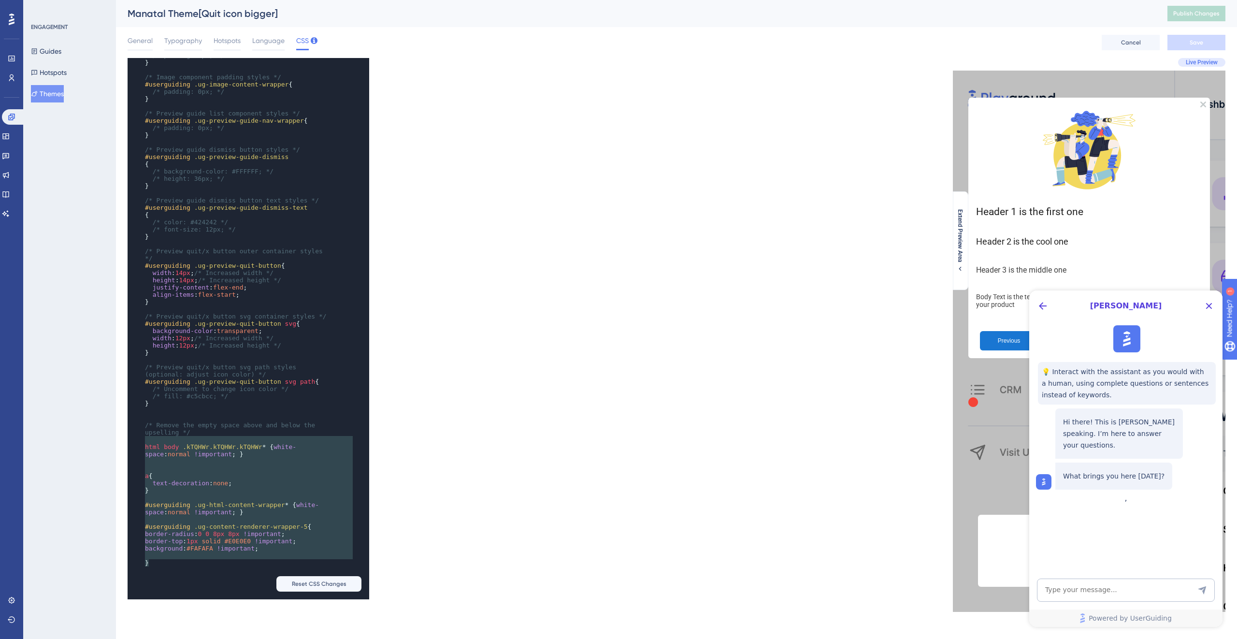
type textarea "/* Remove the empty space above and below the upselling */ html body .kTQHWr.kT…"
drag, startPoint x: 203, startPoint y: 576, endPoint x: 138, endPoint y: 424, distance: 165.0
click at [138, 424] on div "x /* Preview quit/x button svg path styles */ #userguiding .ug-preview-quit-but…" at bounding box center [235, 211] width 215 height 741
click at [255, 487] on pre "}" at bounding box center [239, 490] width 192 height 7
type textarea "/* Remove the empty space above and below the upselling */ html body .kTQHWr.kT…"
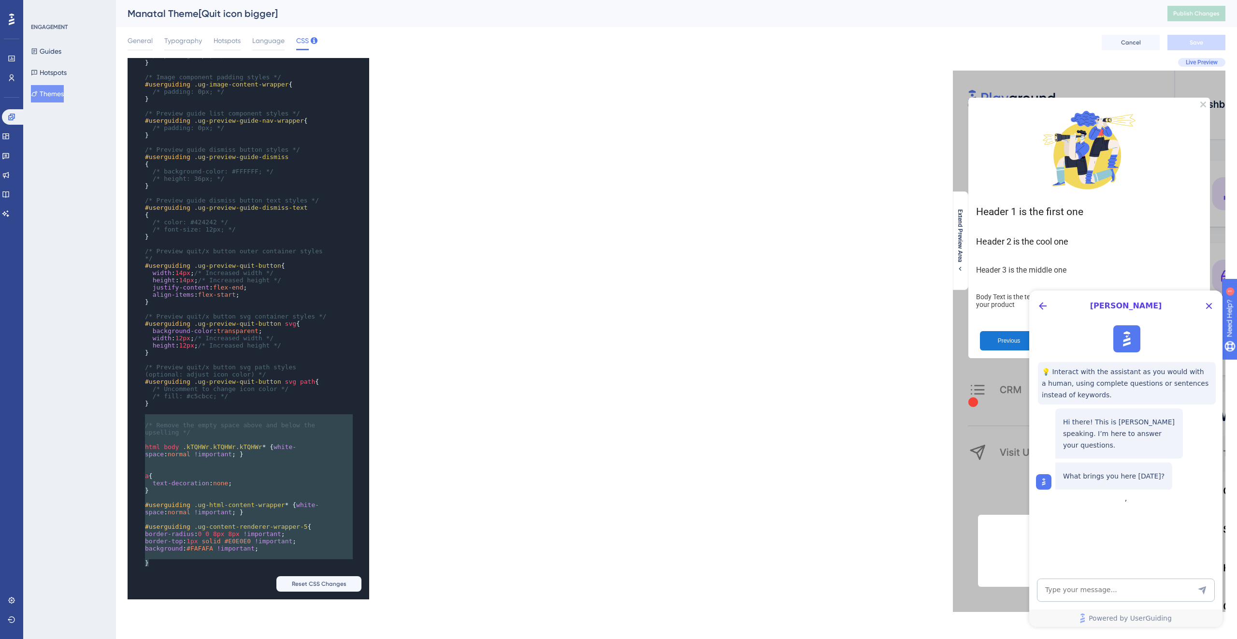
drag, startPoint x: 188, startPoint y: 561, endPoint x: 133, endPoint y: 418, distance: 153.7
click at [133, 418] on div "x /* Preview quit/x button svg path styles */ #userguiding .ug-preview-quit-but…" at bounding box center [235, 211] width 215 height 741
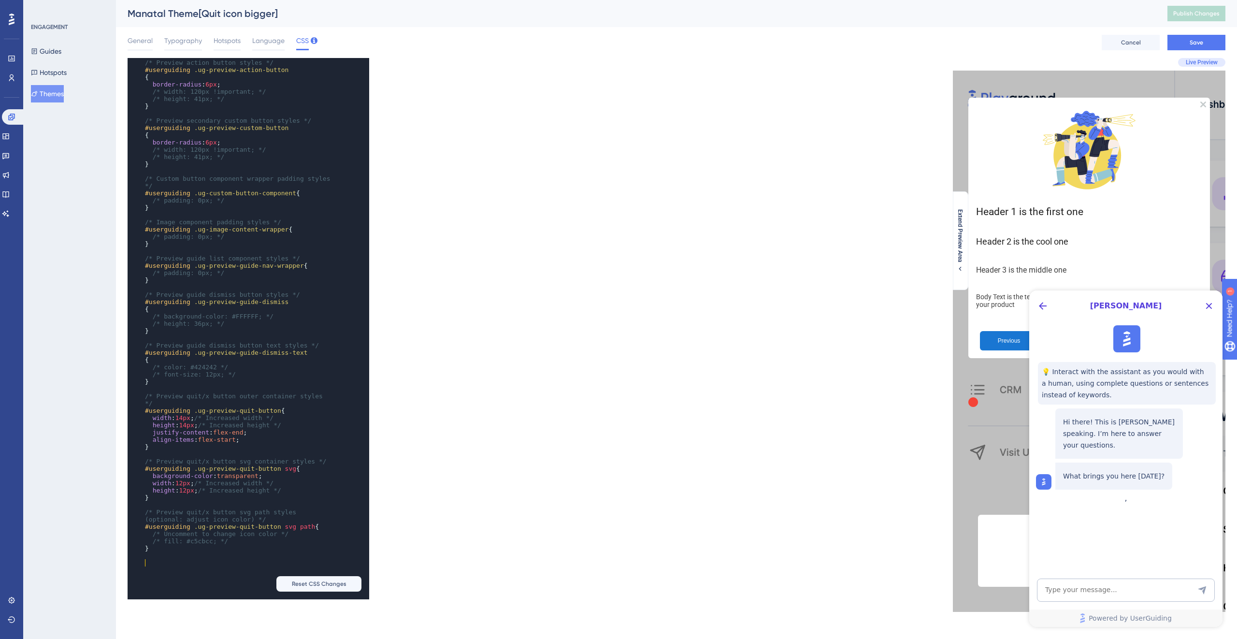
scroll to position [1163, 0]
click at [1187, 38] on button "Save" at bounding box center [1196, 42] width 58 height 15
click at [1194, 14] on span "Publish Changes" at bounding box center [1196, 14] width 46 height 8
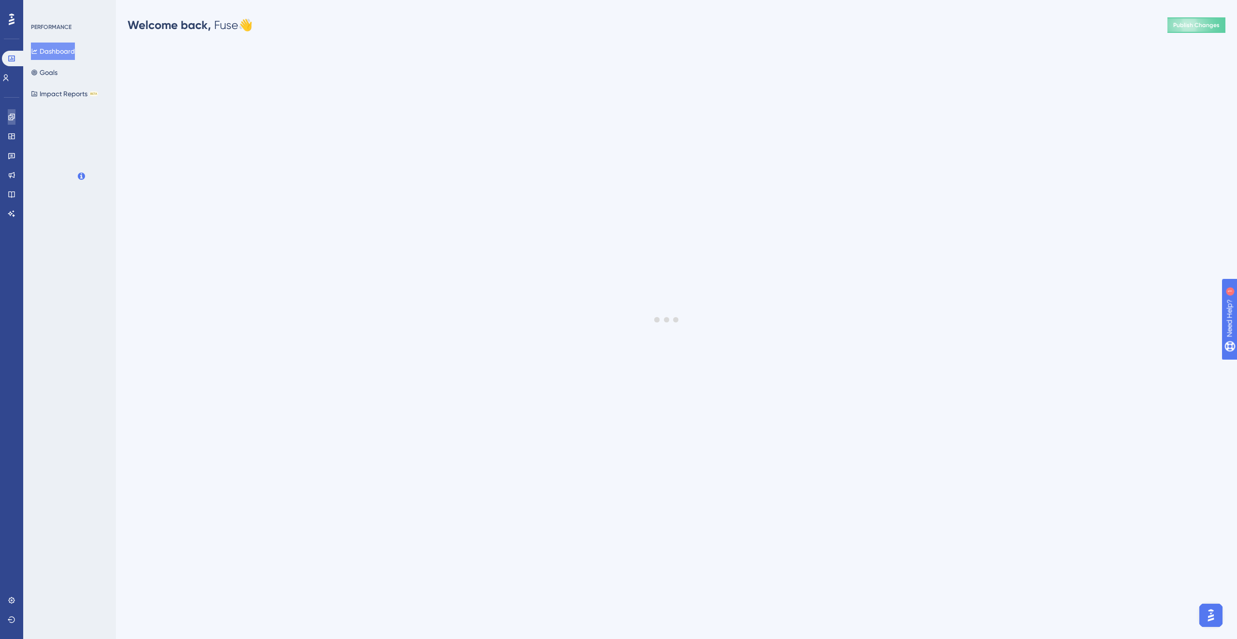
click at [9, 112] on link at bounding box center [12, 116] width 8 height 15
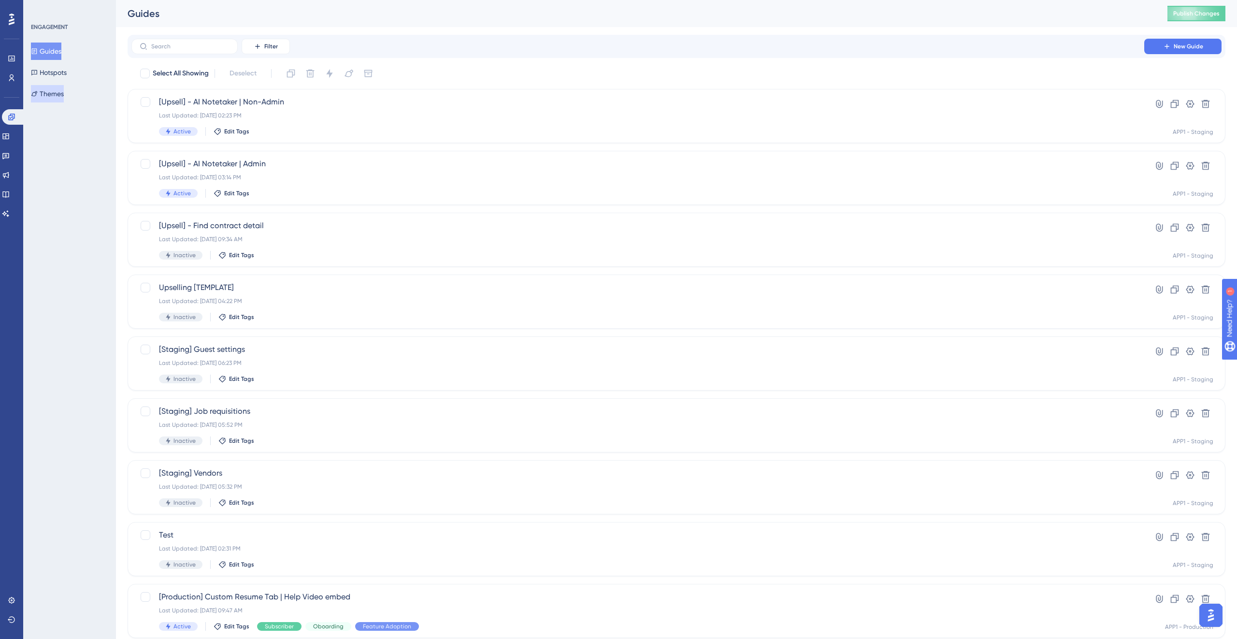
click at [58, 94] on button "Themes" at bounding box center [47, 93] width 33 height 17
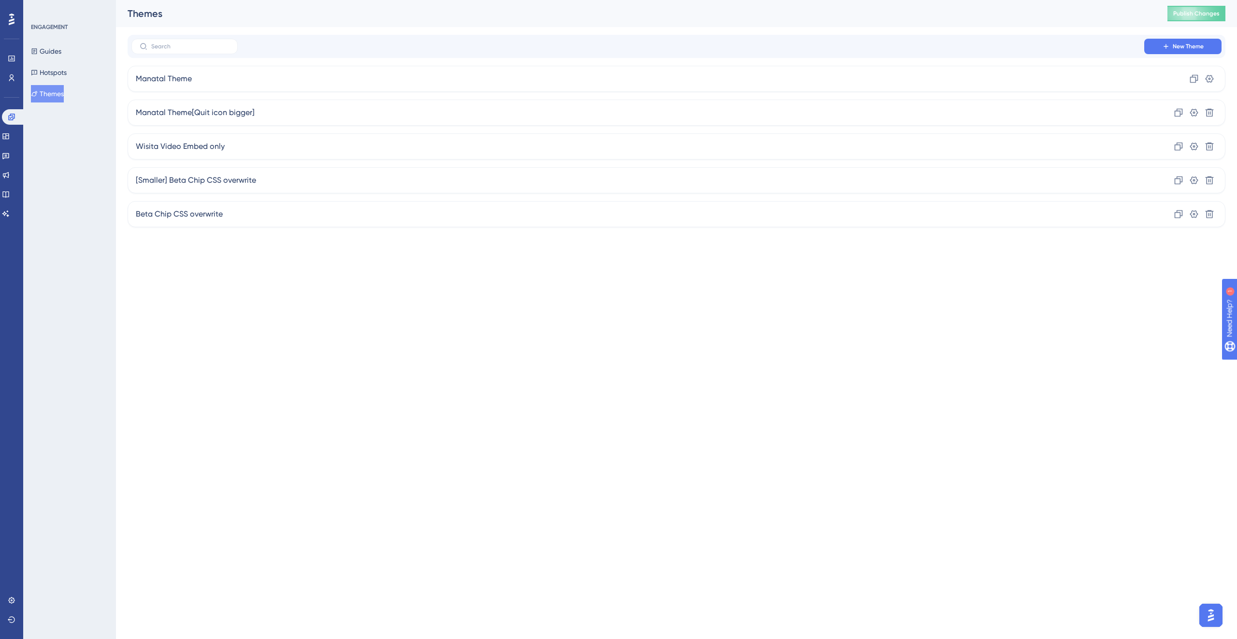
click at [61, 34] on div "ENGAGEMENT Guides Hotspots Themes" at bounding box center [70, 62] width 78 height 79
click at [58, 46] on button "Guides" at bounding box center [46, 51] width 30 height 17
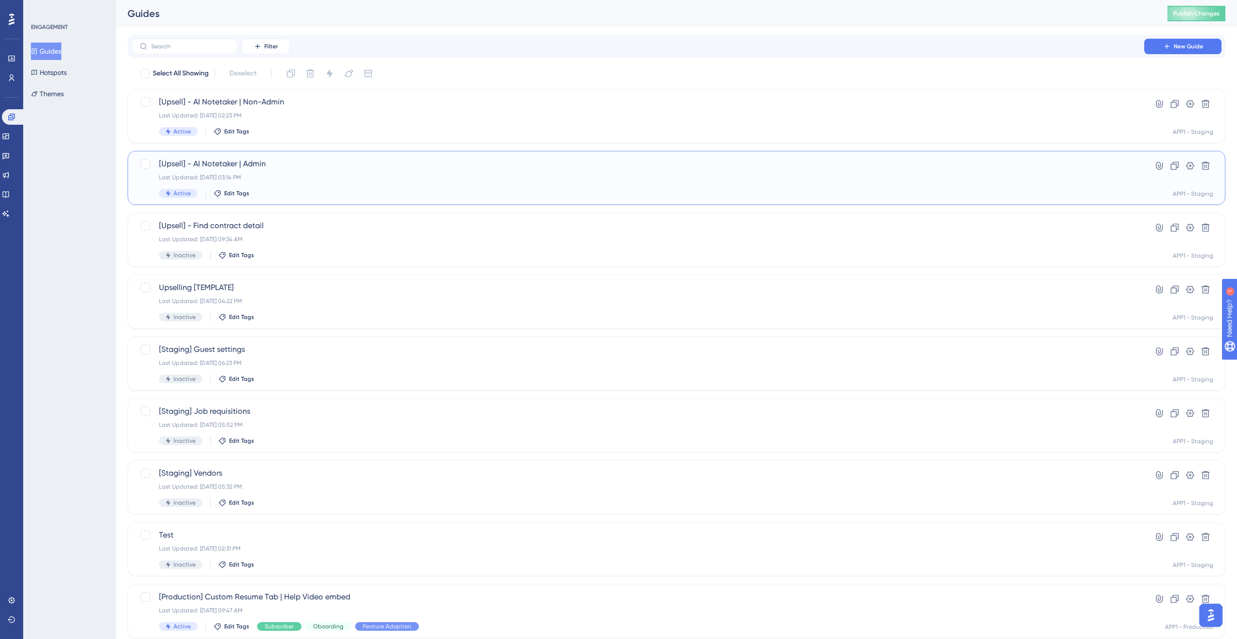
click at [324, 190] on div "Active Edit Tags" at bounding box center [638, 193] width 958 height 9
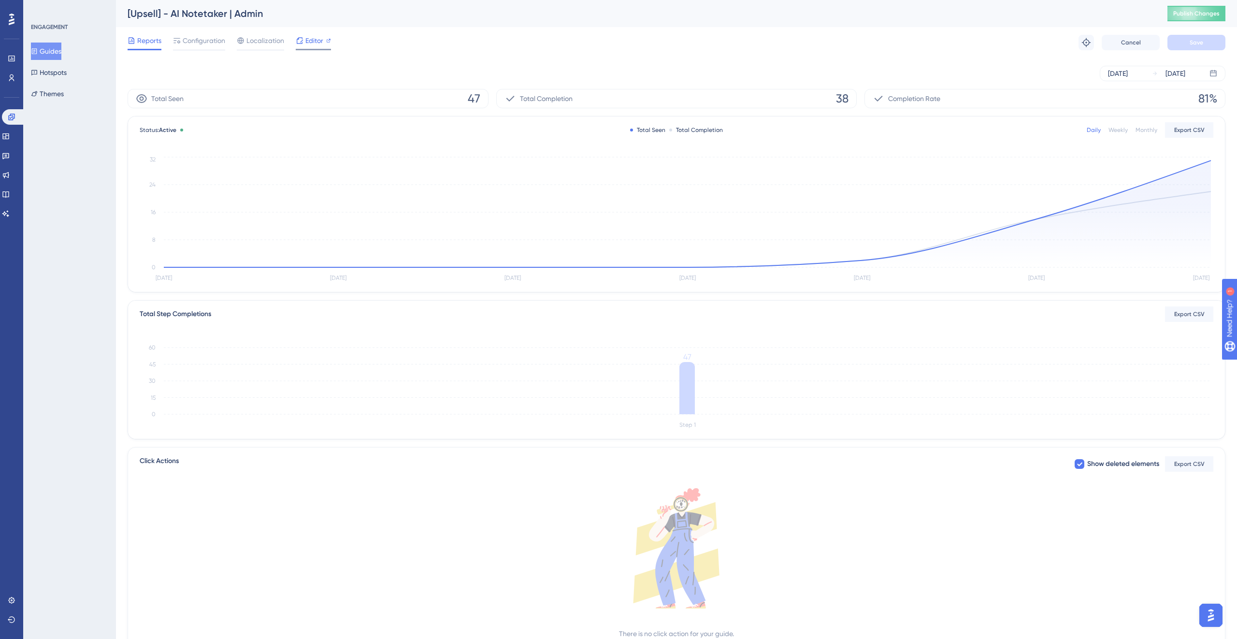
click at [305, 36] on span "Editor" at bounding box center [314, 41] width 18 height 12
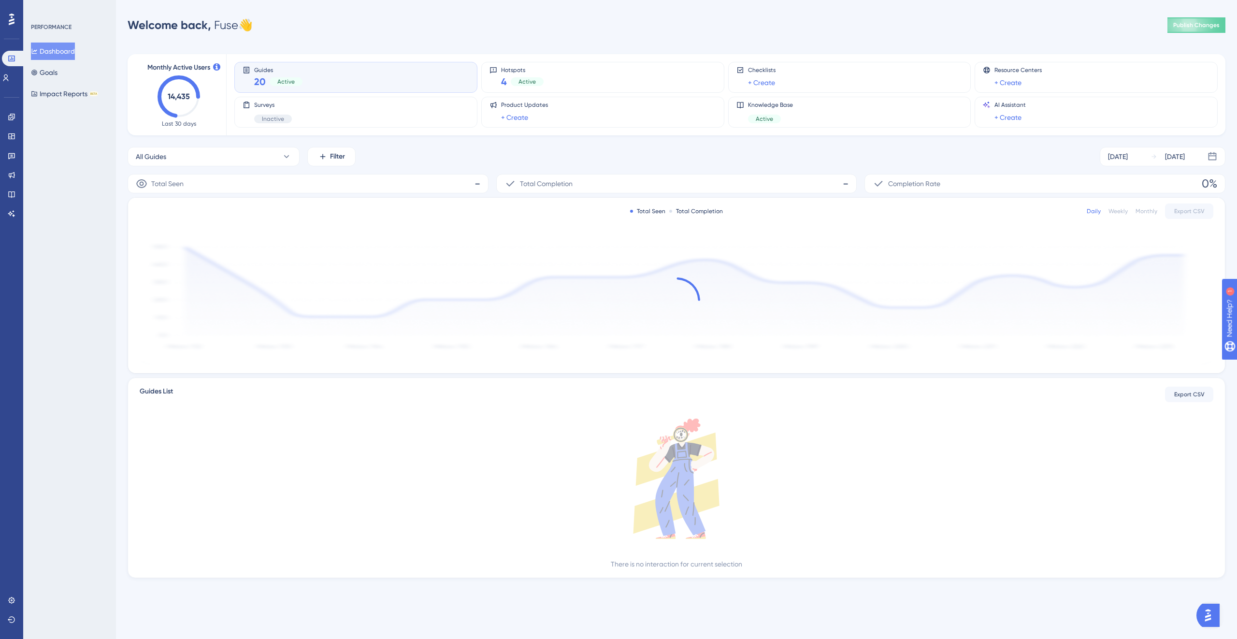
click at [8, 109] on div "Engagement" at bounding box center [12, 116] width 8 height 15
click at [8, 113] on icon at bounding box center [12, 117] width 8 height 8
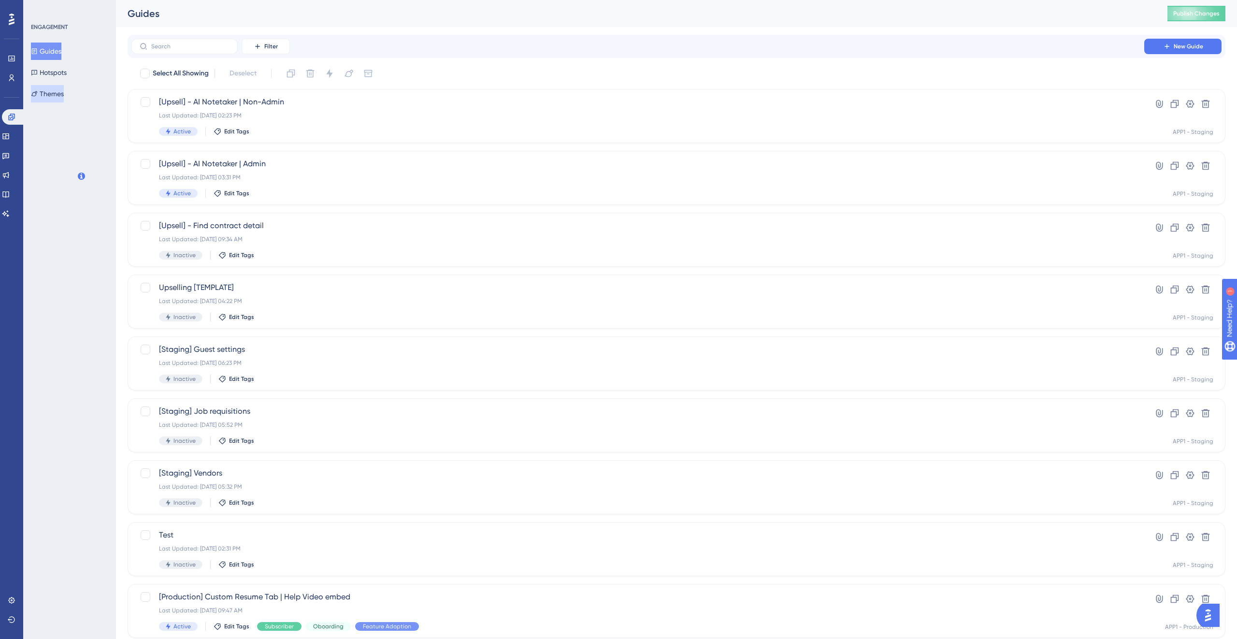
click at [56, 99] on button "Themes" at bounding box center [47, 93] width 33 height 17
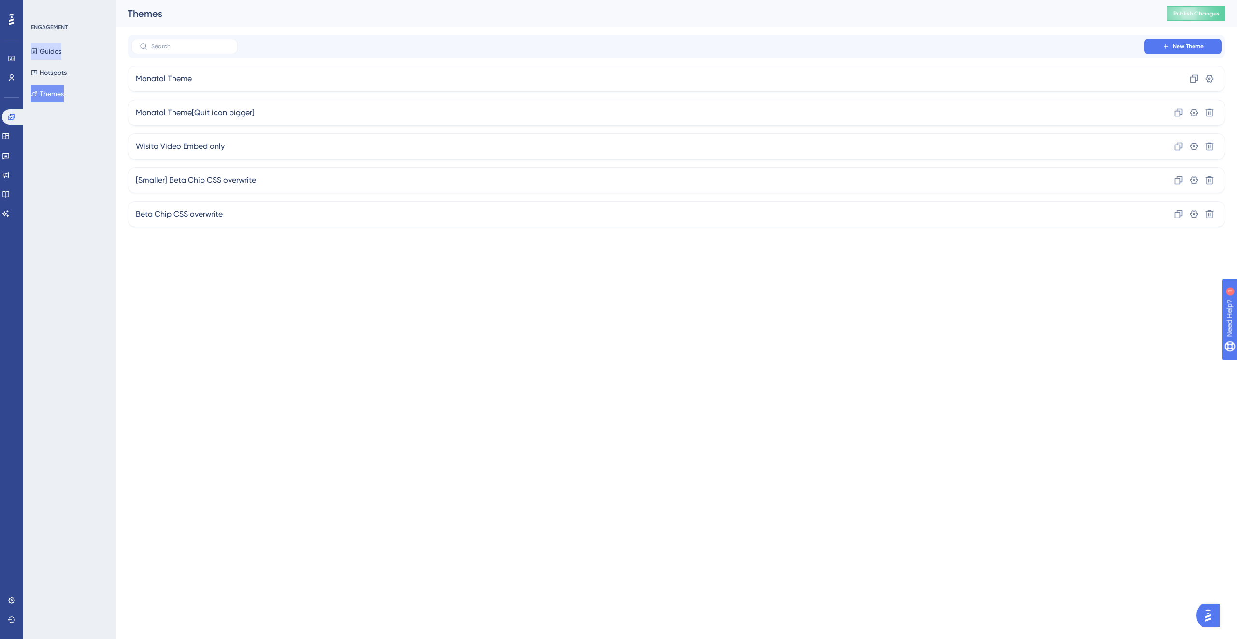
click at [53, 50] on button "Guides" at bounding box center [46, 51] width 30 height 17
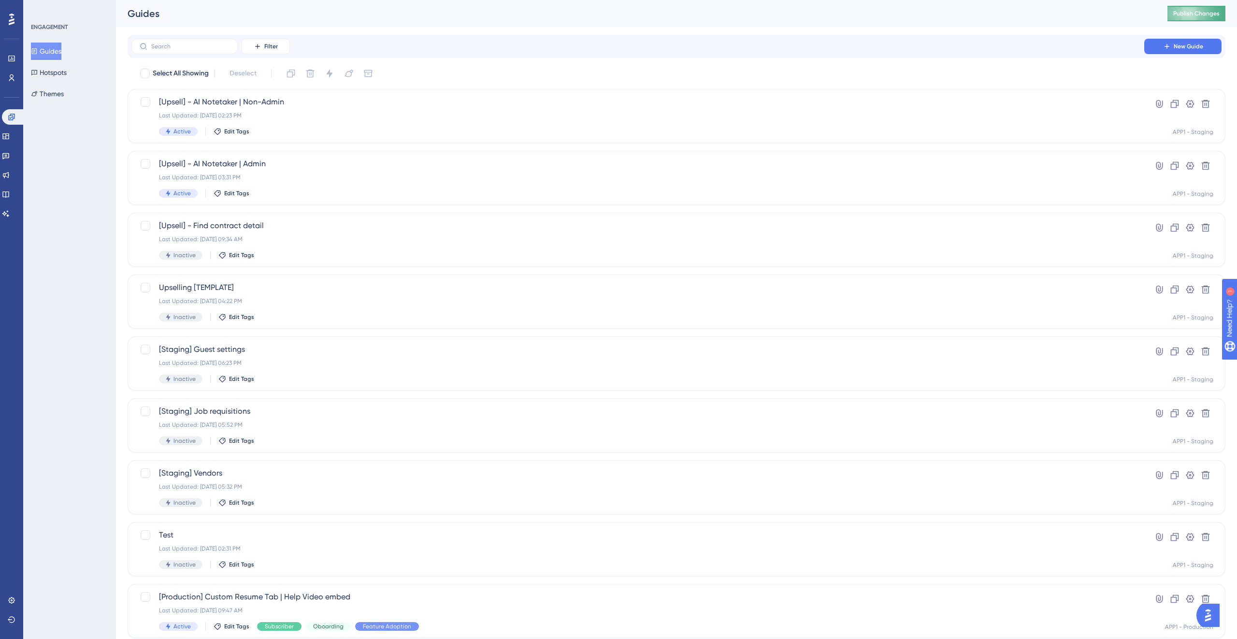
click at [1183, 14] on span "Publish Changes" at bounding box center [1196, 14] width 46 height 8
click at [1199, 16] on span "Publish Changes" at bounding box center [1196, 14] width 46 height 8
click at [352, 183] on div "[Upsell] - AI Notetaker | Admin Last Updated: Sep 25 2025, 03:40 PM Active Edit…" at bounding box center [638, 178] width 958 height 40
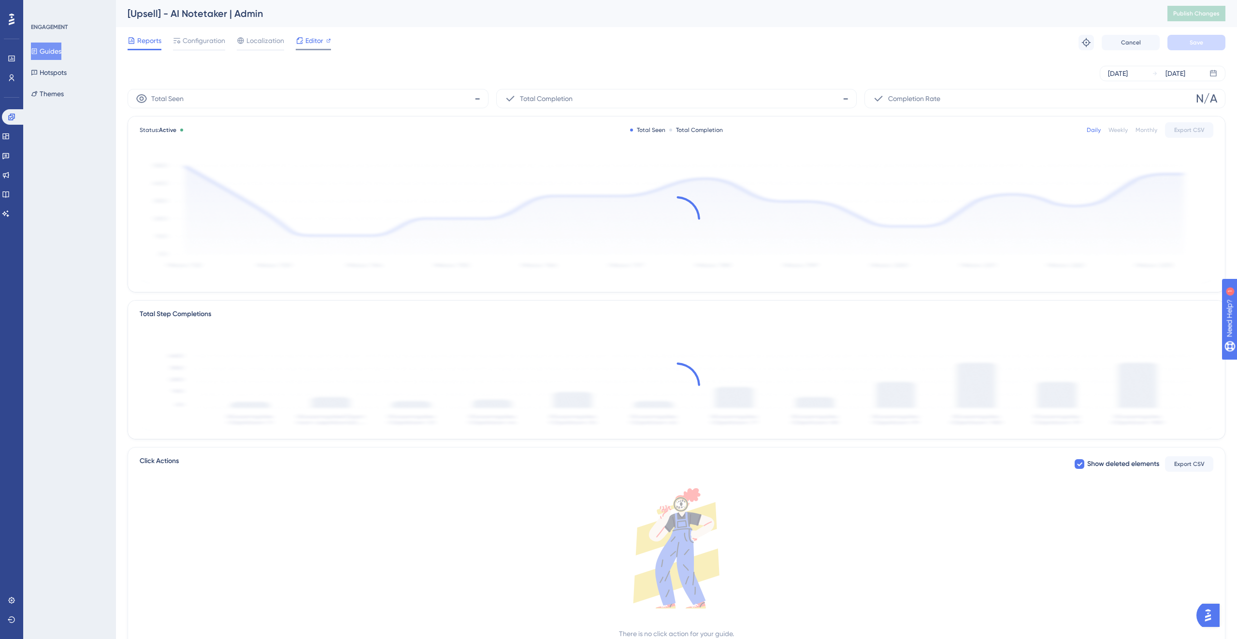
click at [297, 42] on icon at bounding box center [300, 41] width 8 height 8
click at [15, 115] on link at bounding box center [13, 116] width 23 height 15
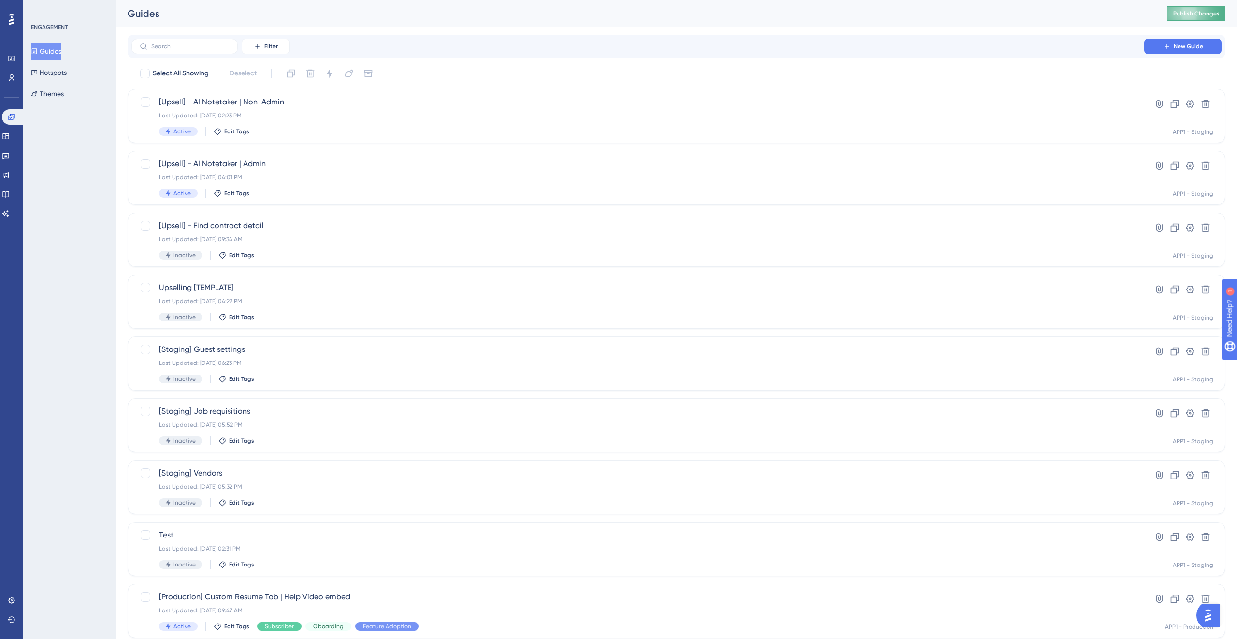
click at [1207, 16] on span "Publish Changes" at bounding box center [1196, 14] width 46 height 8
click at [320, 170] on div "[Upsell] - AI Notetaker | Admin Last Updated: Sep 25 2025, 04:01 PM Active Edit…" at bounding box center [638, 178] width 958 height 40
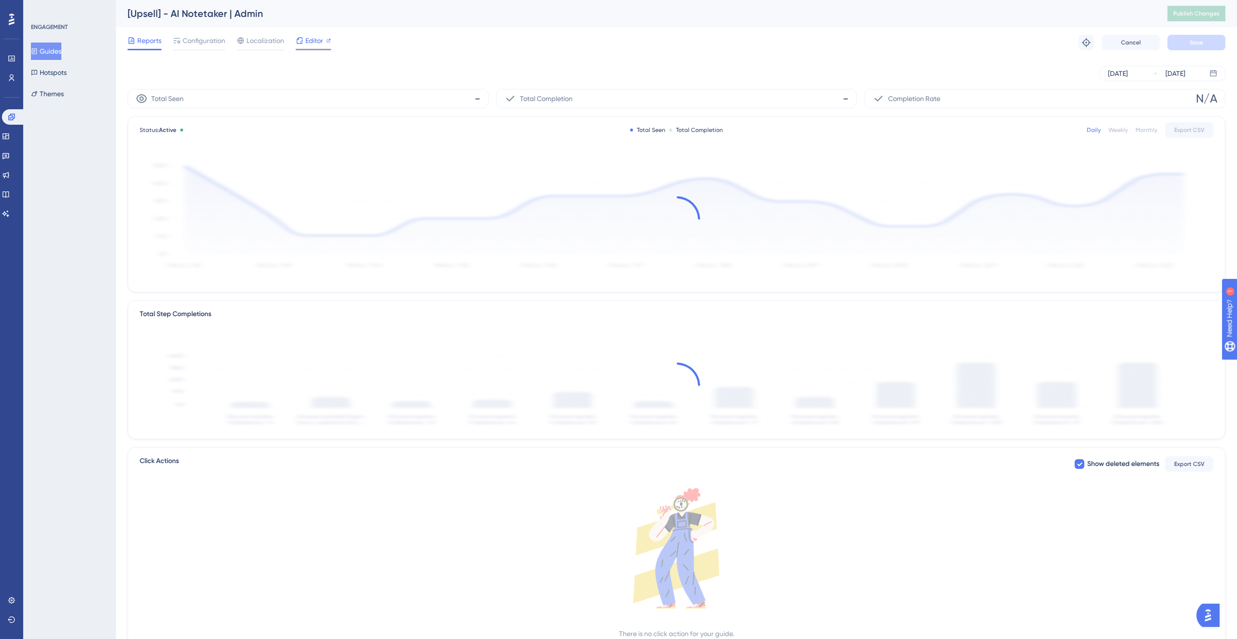
click at [311, 44] on span "Editor" at bounding box center [314, 41] width 18 height 12
click at [43, 98] on button "Themes" at bounding box center [47, 93] width 33 height 17
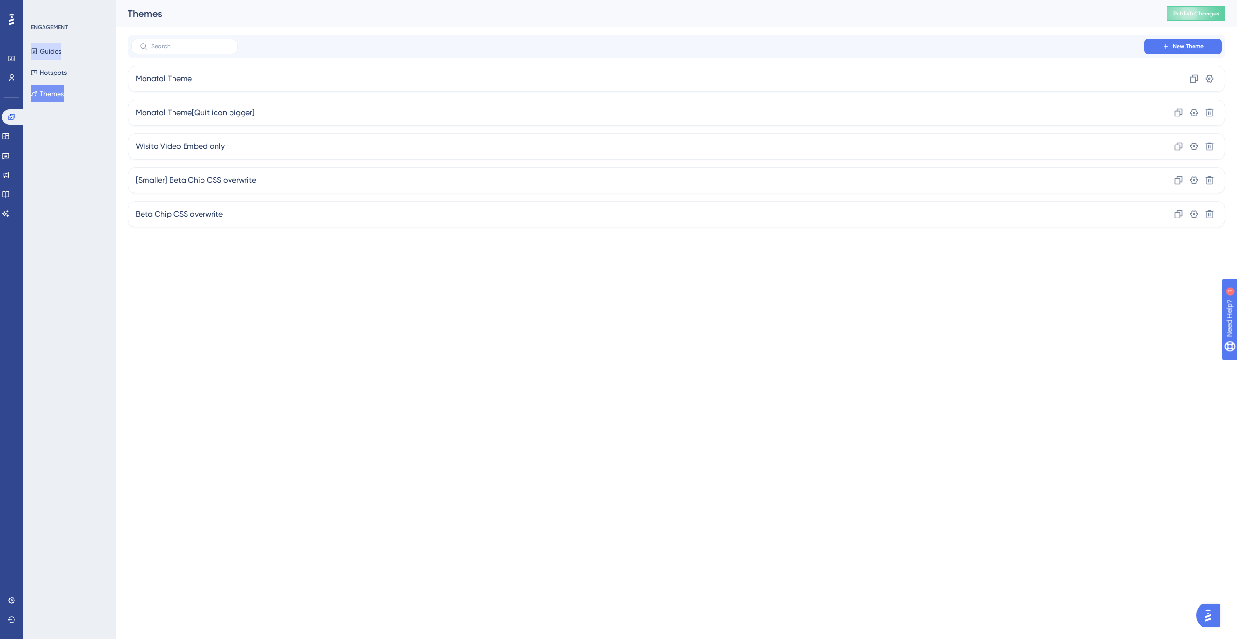
click at [52, 51] on button "Guides" at bounding box center [46, 51] width 30 height 17
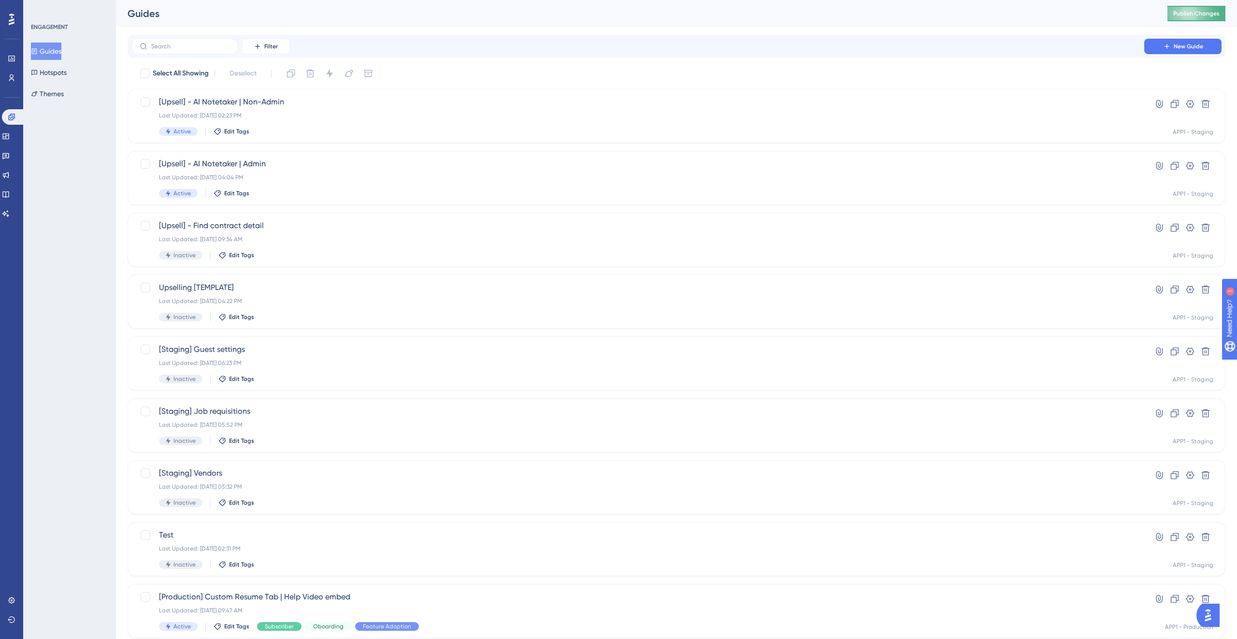
click at [1197, 15] on span "Publish Changes" at bounding box center [1196, 14] width 46 height 8
click at [359, 167] on span "[Upsell] - AI Notetaker | Admin" at bounding box center [638, 164] width 958 height 12
